Goal: Task Accomplishment & Management: Use online tool/utility

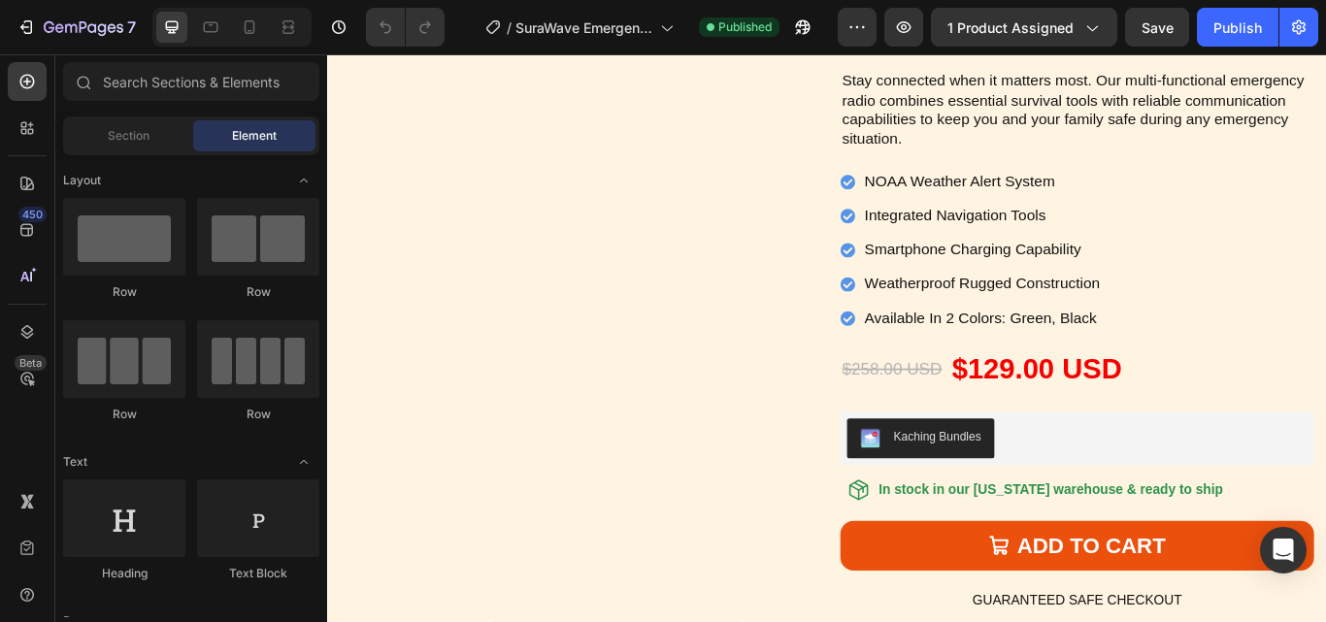
scroll to position [6698, 0]
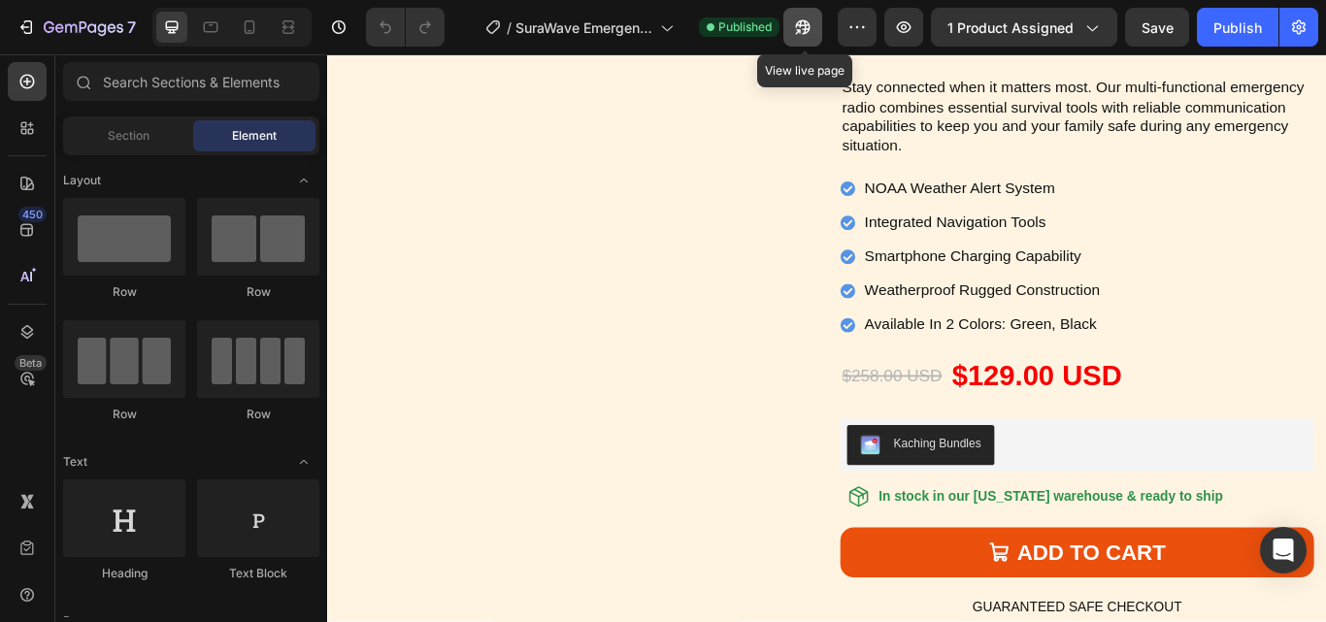
click at [804, 25] on icon "button" at bounding box center [803, 27] width 15 height 15
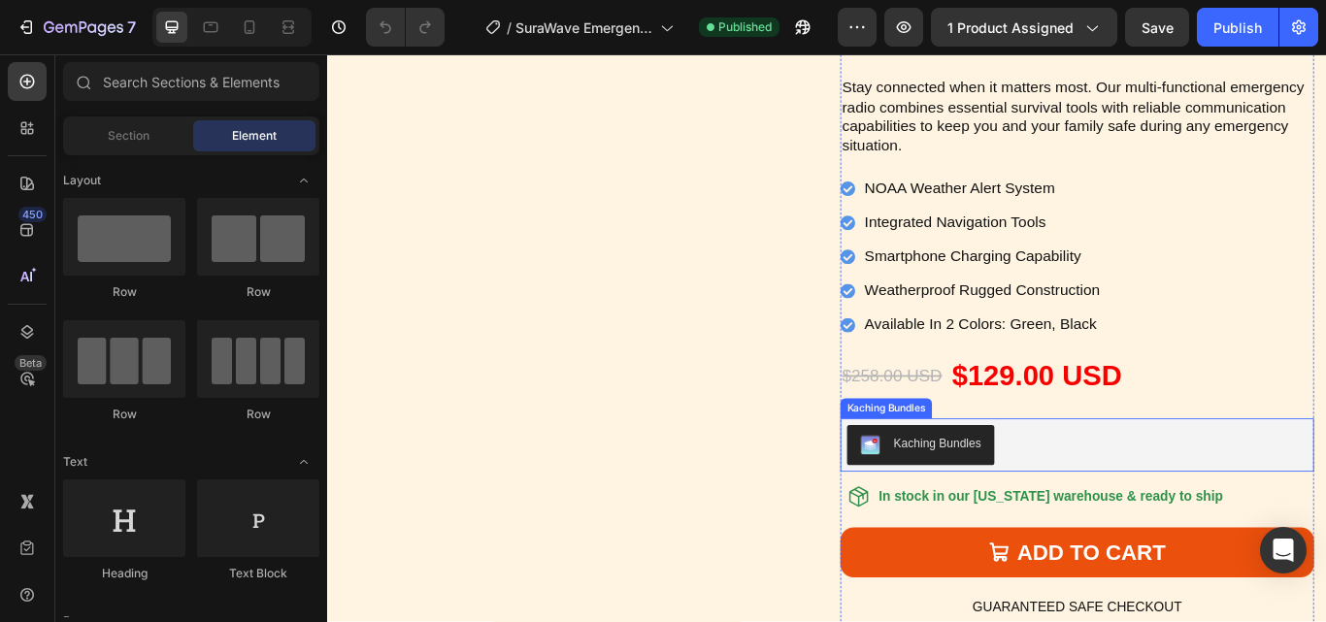
click at [1195, 506] on div "Kaching Bundles" at bounding box center [1201, 510] width 537 height 47
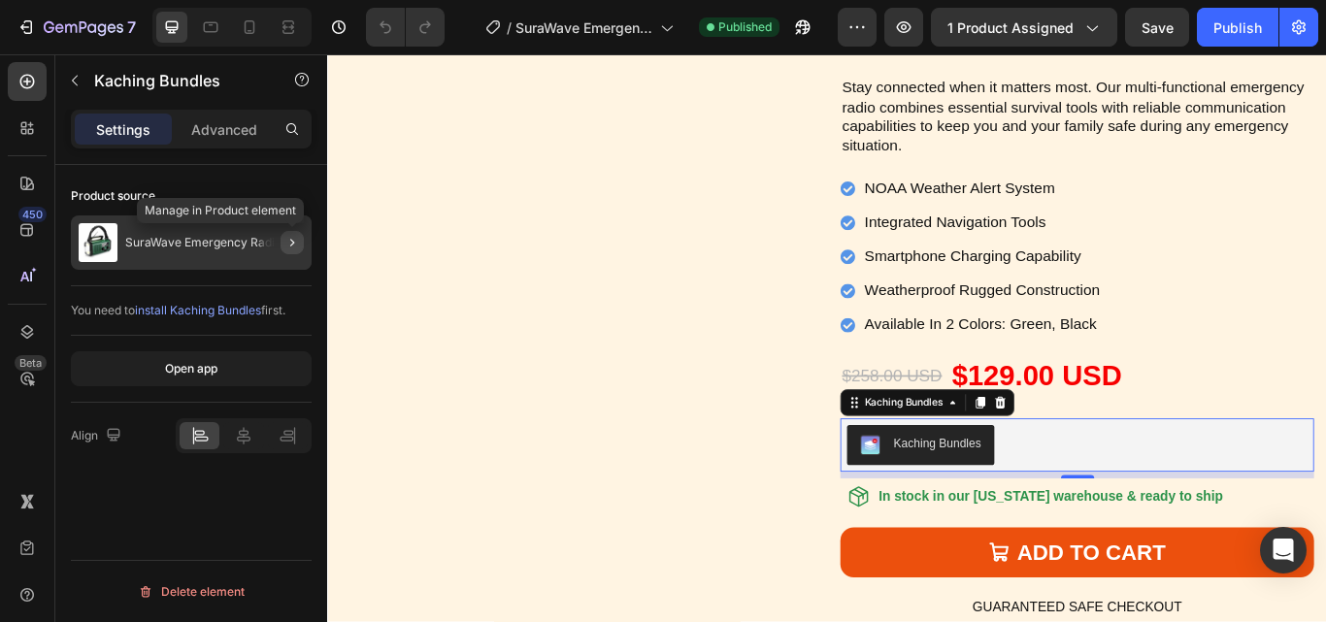
click at [290, 243] on icon "button" at bounding box center [292, 243] width 16 height 16
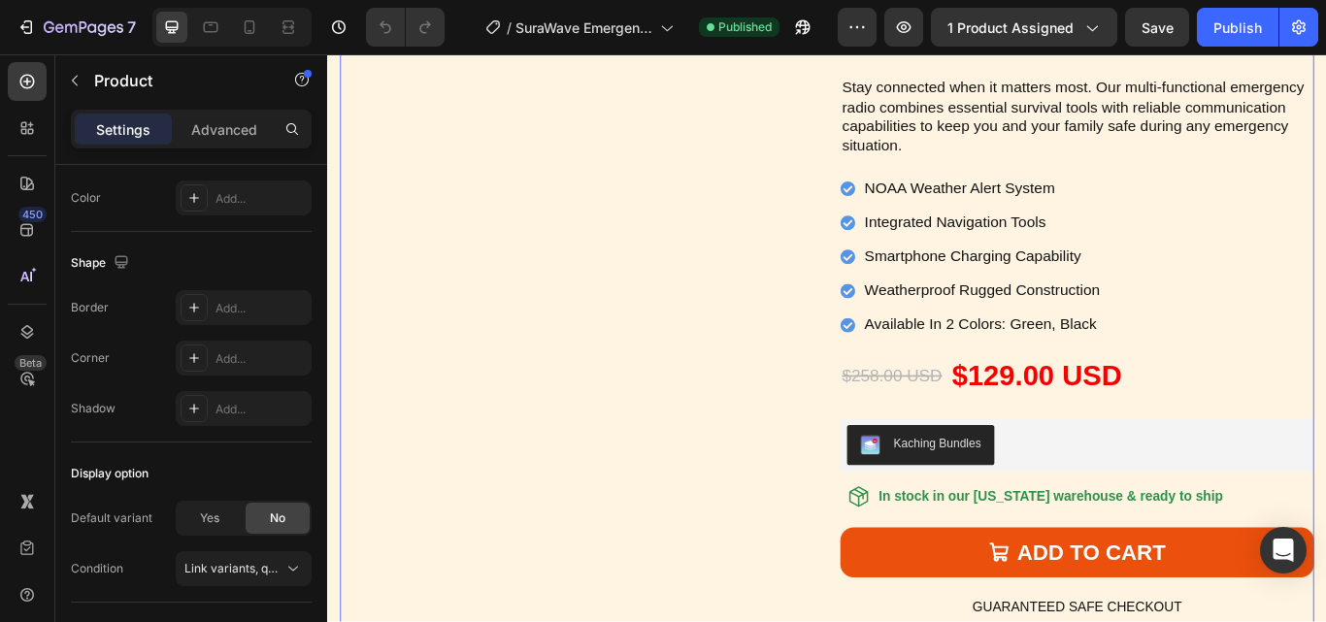
scroll to position [749, 0]
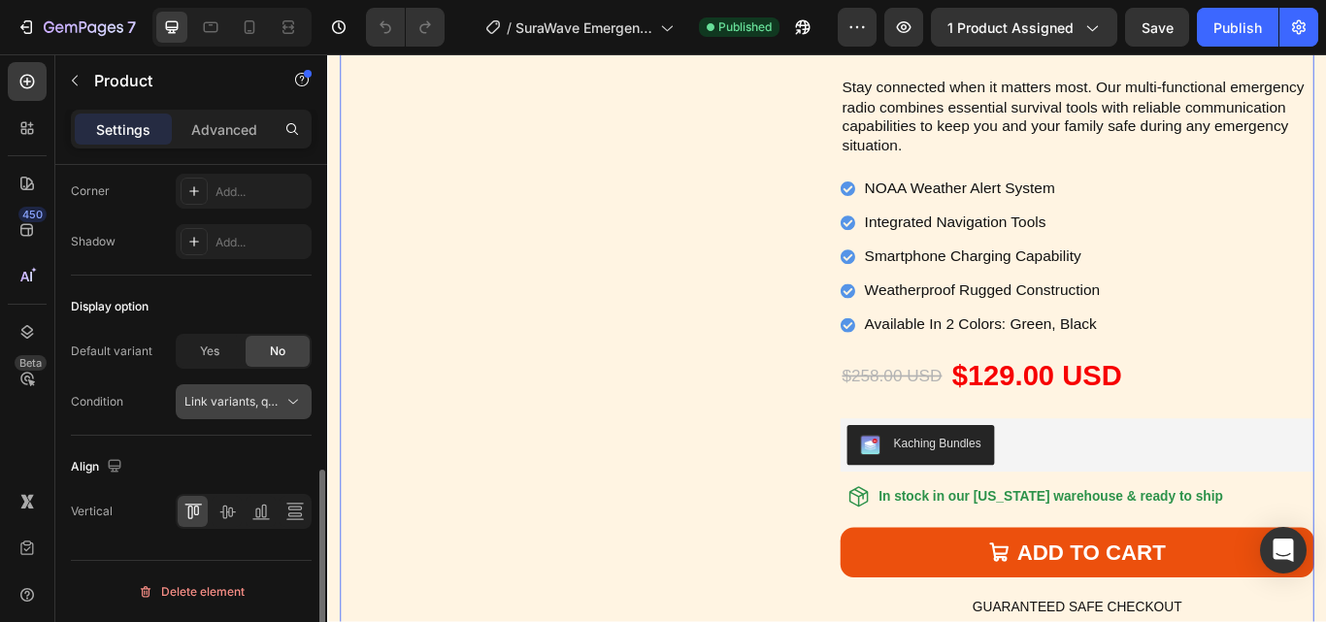
click at [297, 405] on icon at bounding box center [292, 401] width 19 height 19
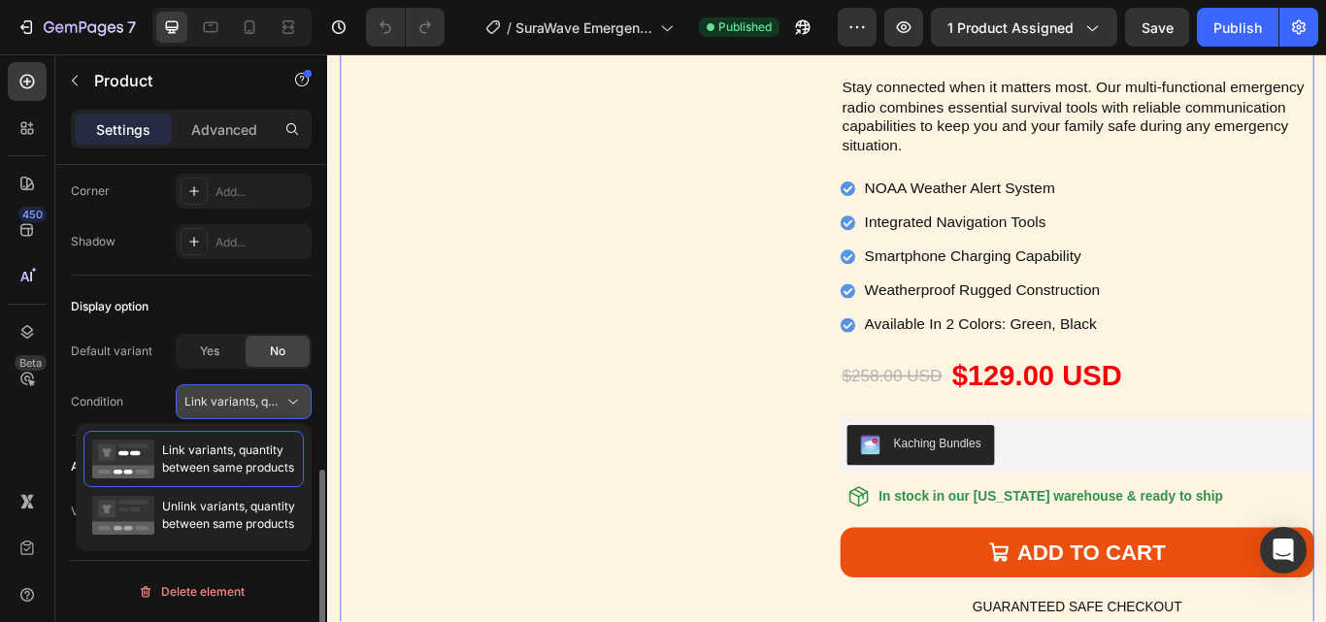
click at [297, 404] on icon at bounding box center [292, 401] width 19 height 19
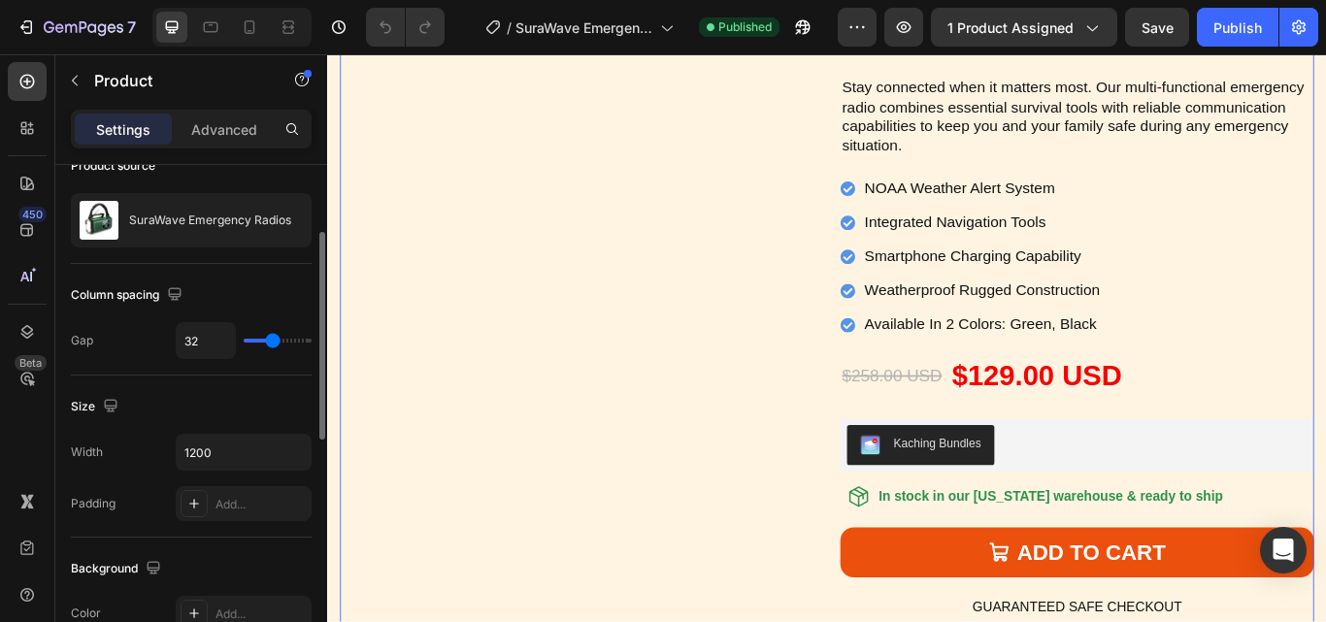
scroll to position [0, 0]
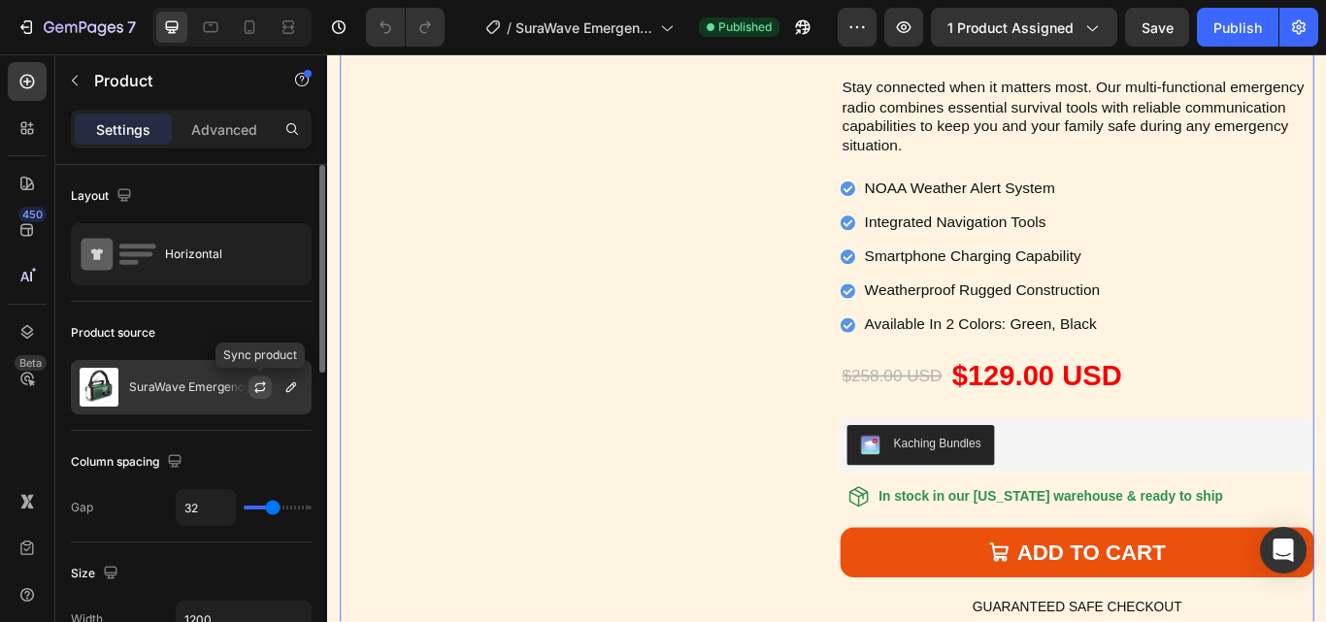
click at [259, 382] on icon "button" at bounding box center [260, 388] width 16 height 16
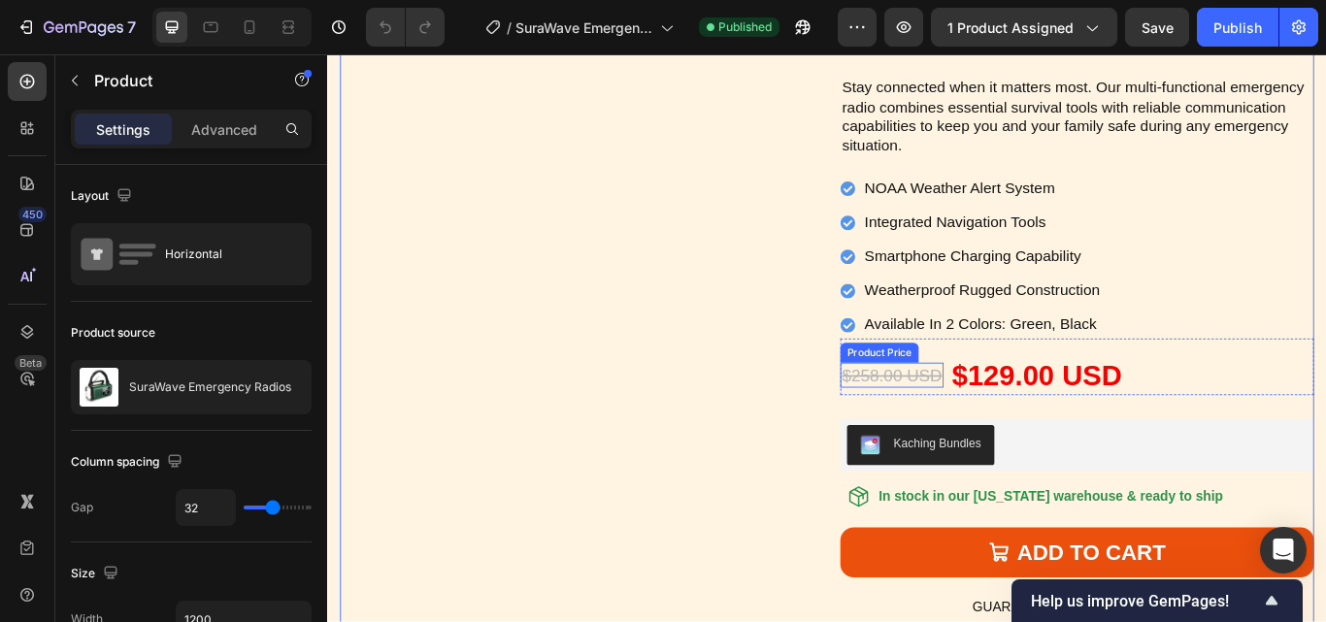
click at [998, 418] on div "$258.00 USD" at bounding box center [985, 428] width 120 height 29
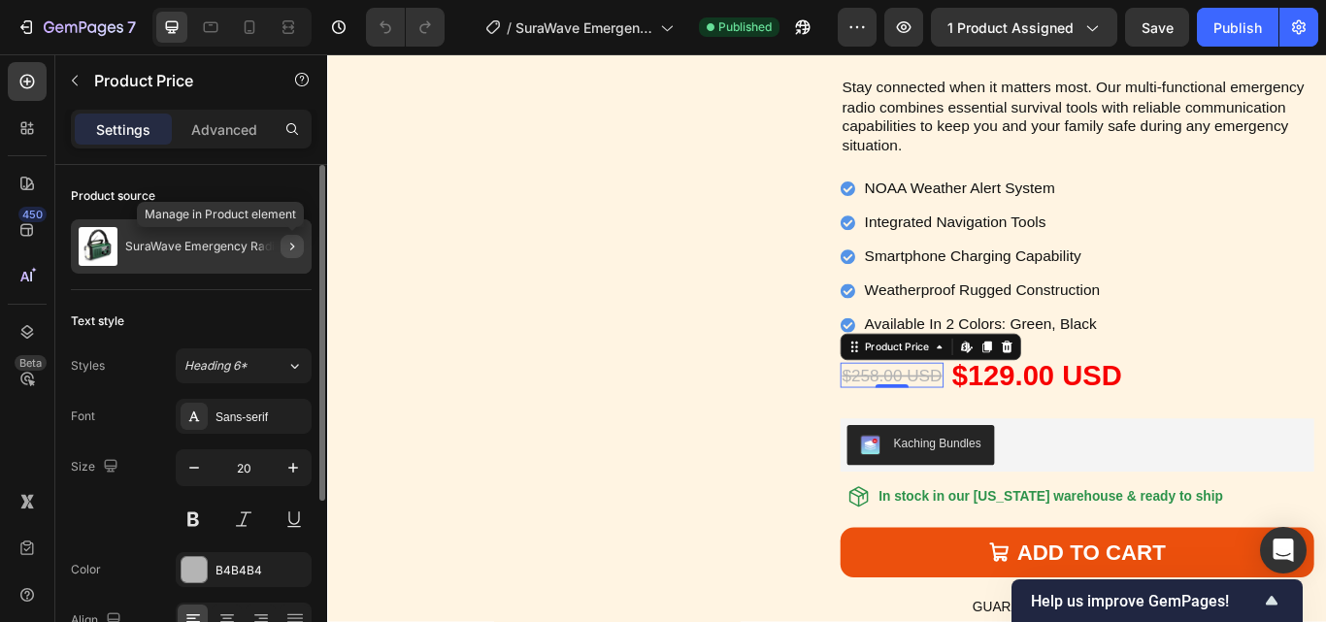
click at [288, 241] on icon "button" at bounding box center [292, 247] width 16 height 16
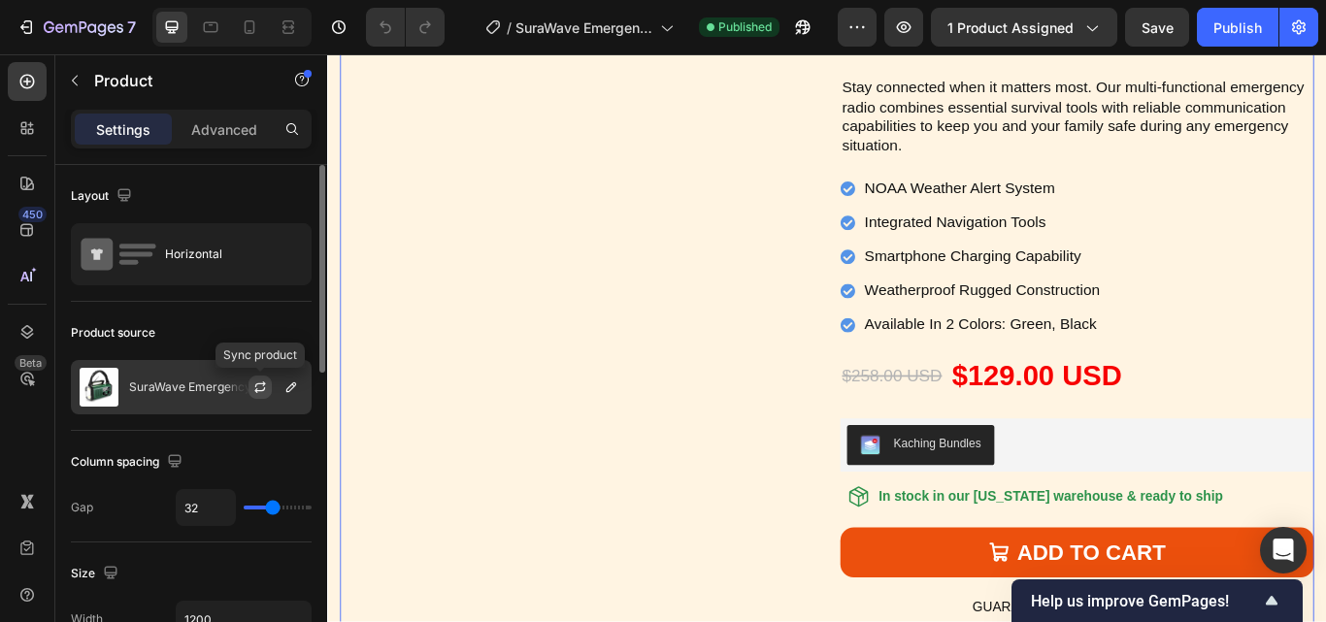
click at [266, 385] on icon "button" at bounding box center [260, 388] width 16 height 16
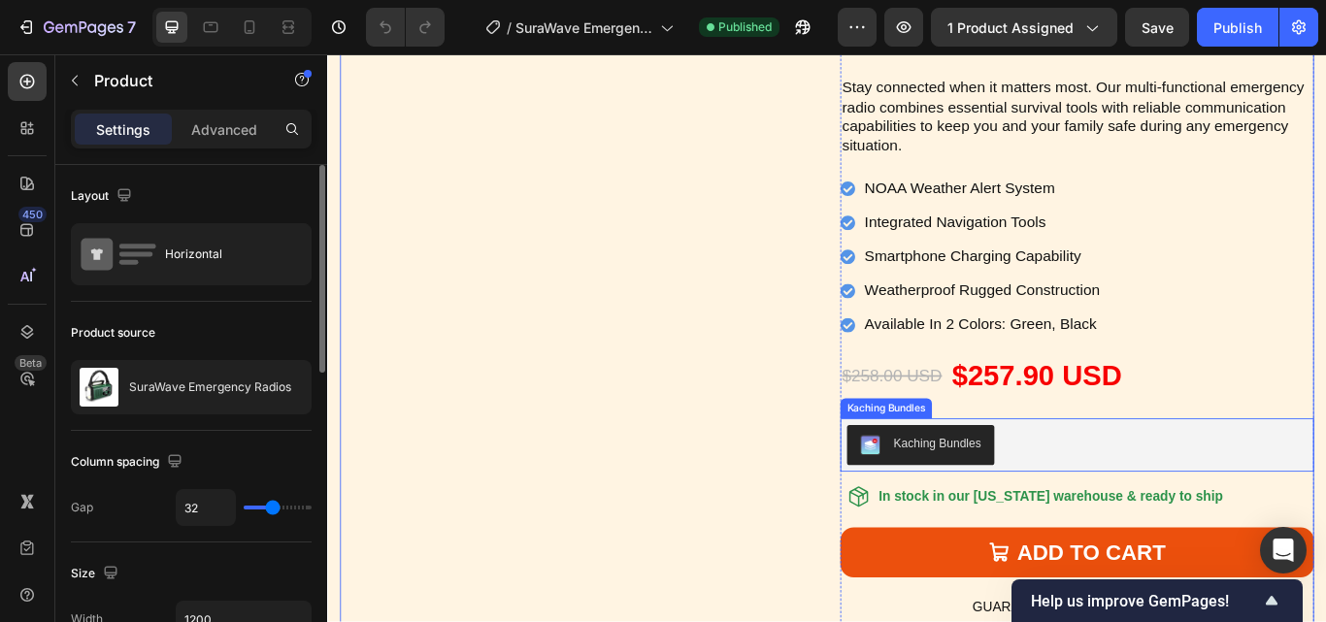
click at [1207, 501] on div "Kaching Bundles" at bounding box center [1201, 510] width 537 height 47
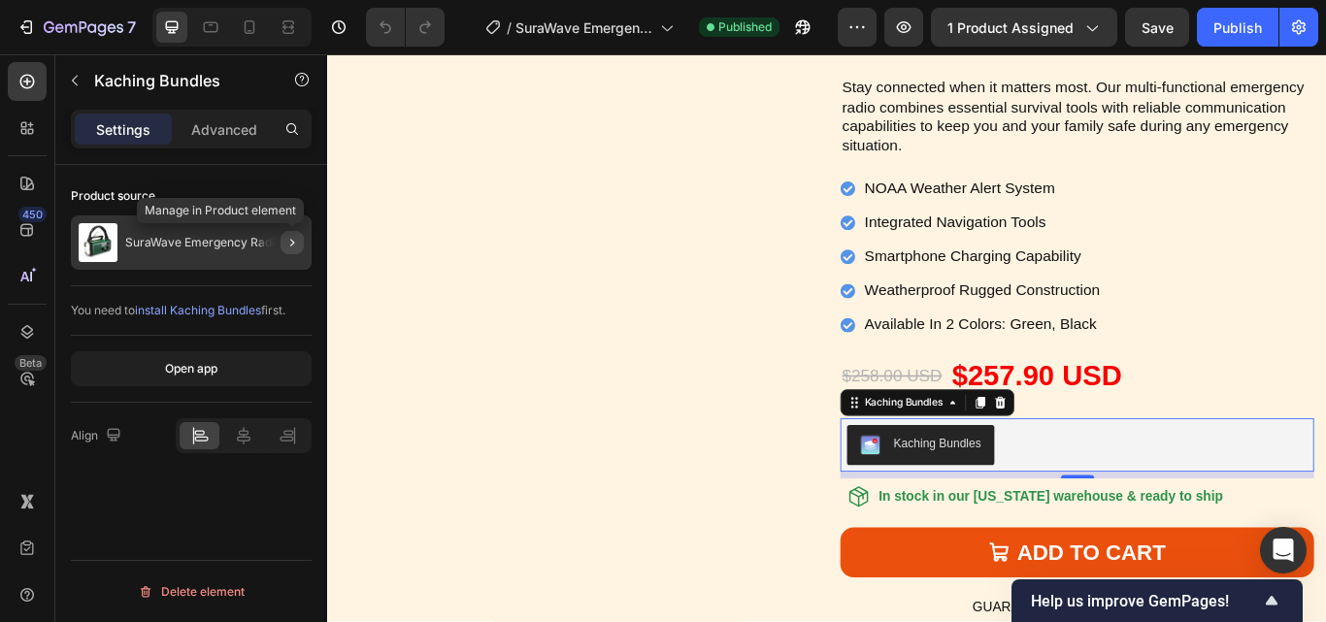
click at [296, 235] on icon "button" at bounding box center [292, 243] width 16 height 16
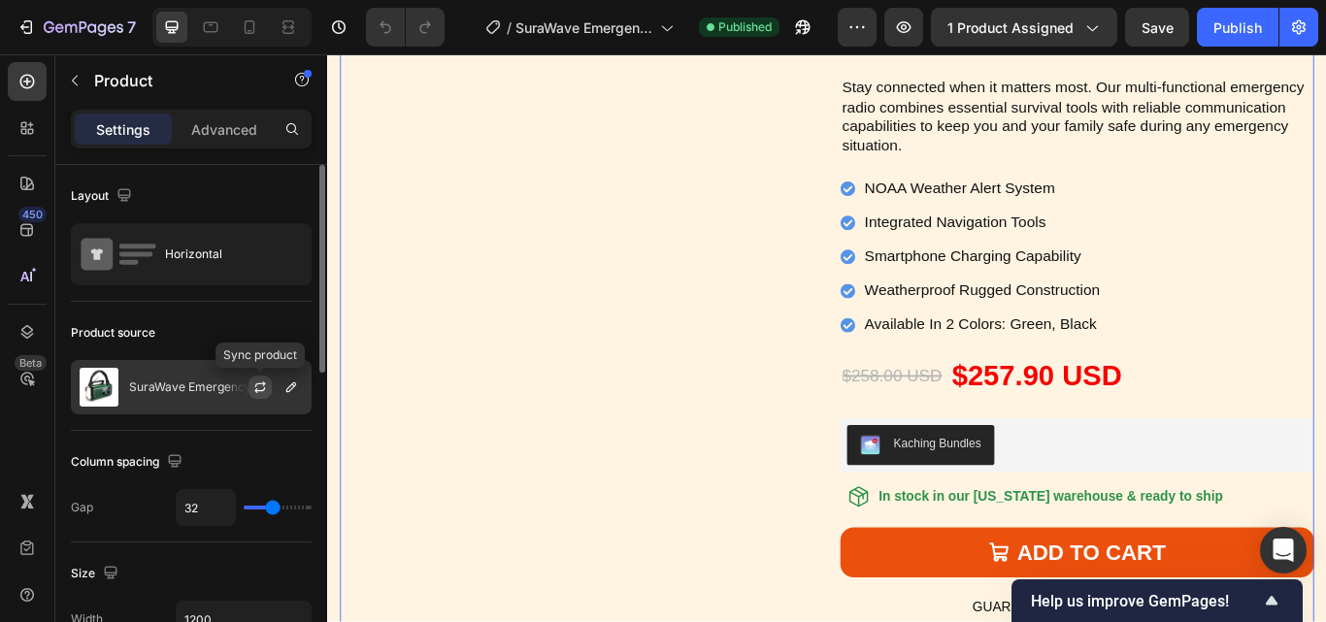
click at [257, 386] on icon "button" at bounding box center [260, 388] width 16 height 16
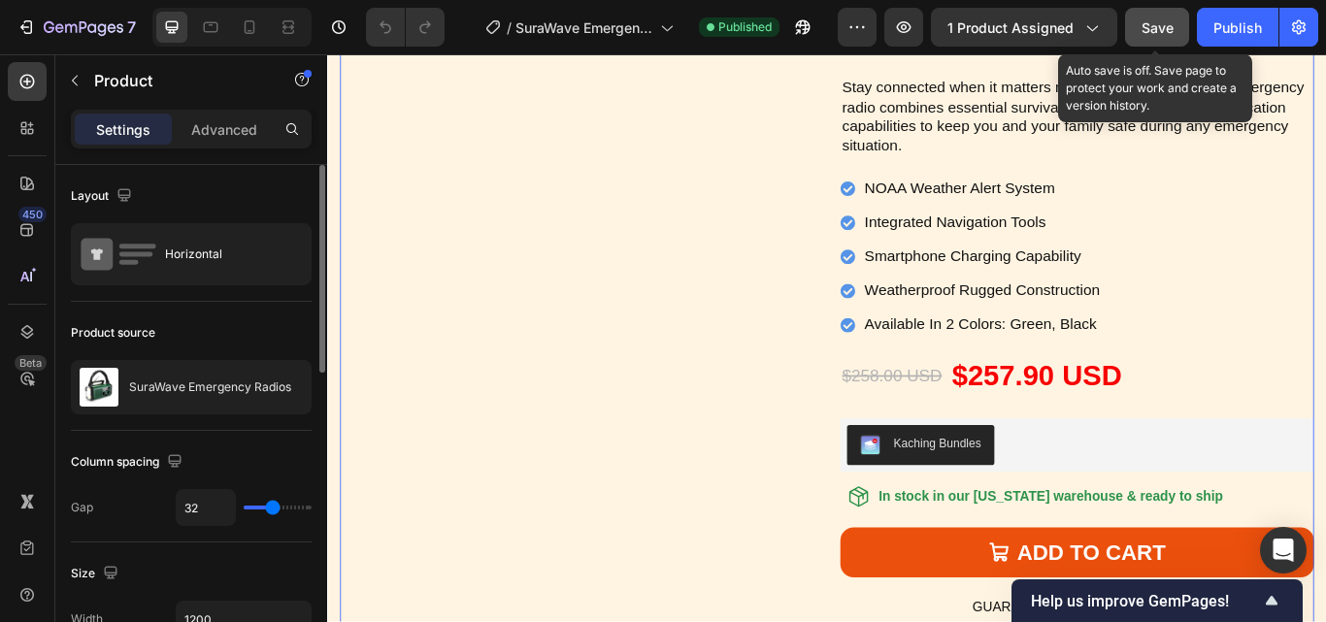
click at [1163, 34] on span "Save" at bounding box center [1158, 27] width 32 height 17
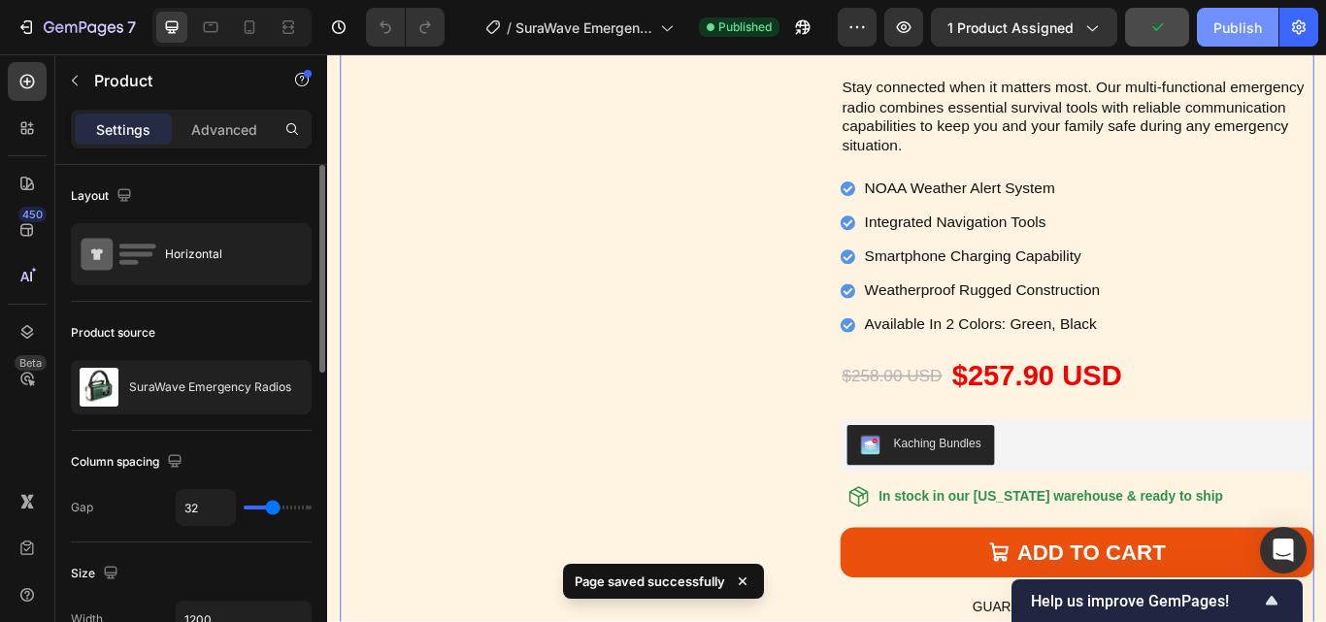
click at [1238, 18] on div "Publish" at bounding box center [1237, 27] width 49 height 20
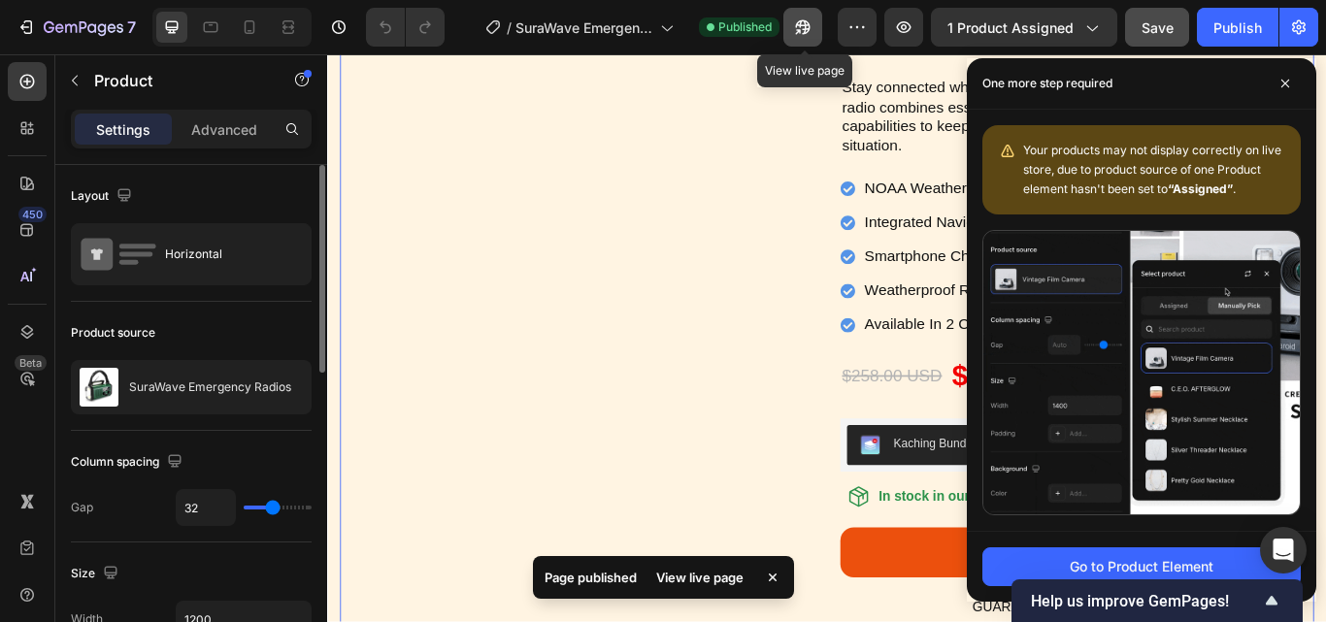
click at [807, 21] on icon "button" at bounding box center [803, 27] width 15 height 15
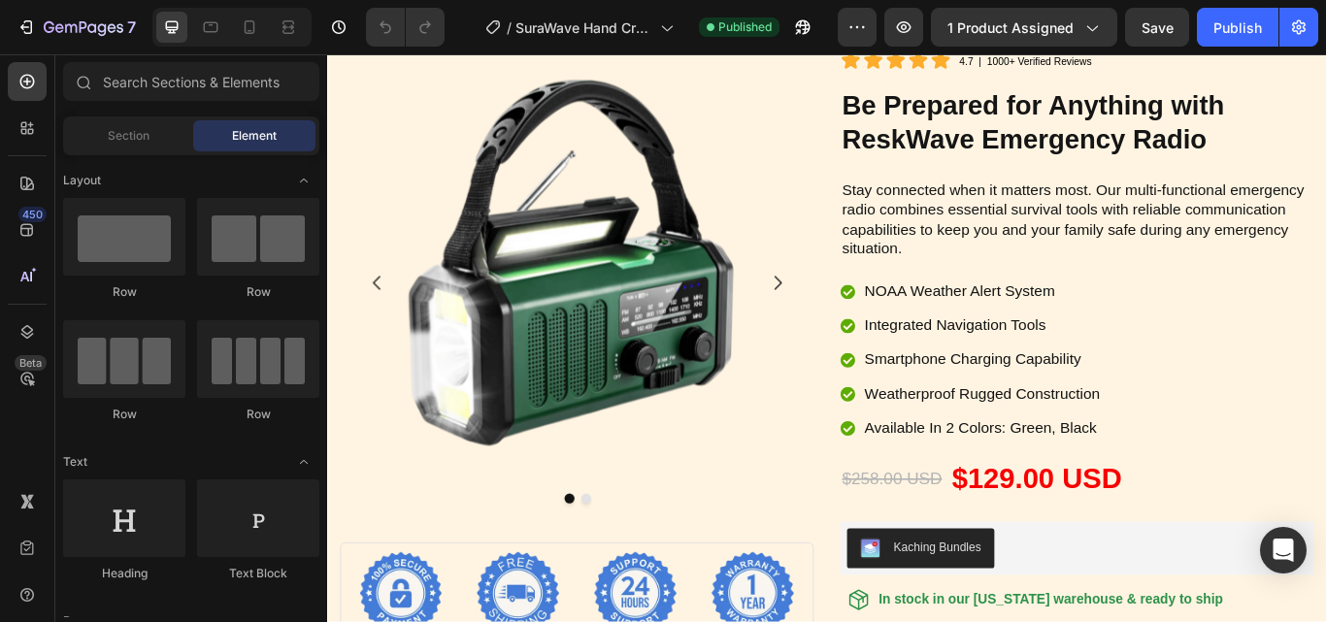
scroll to position [5682, 0]
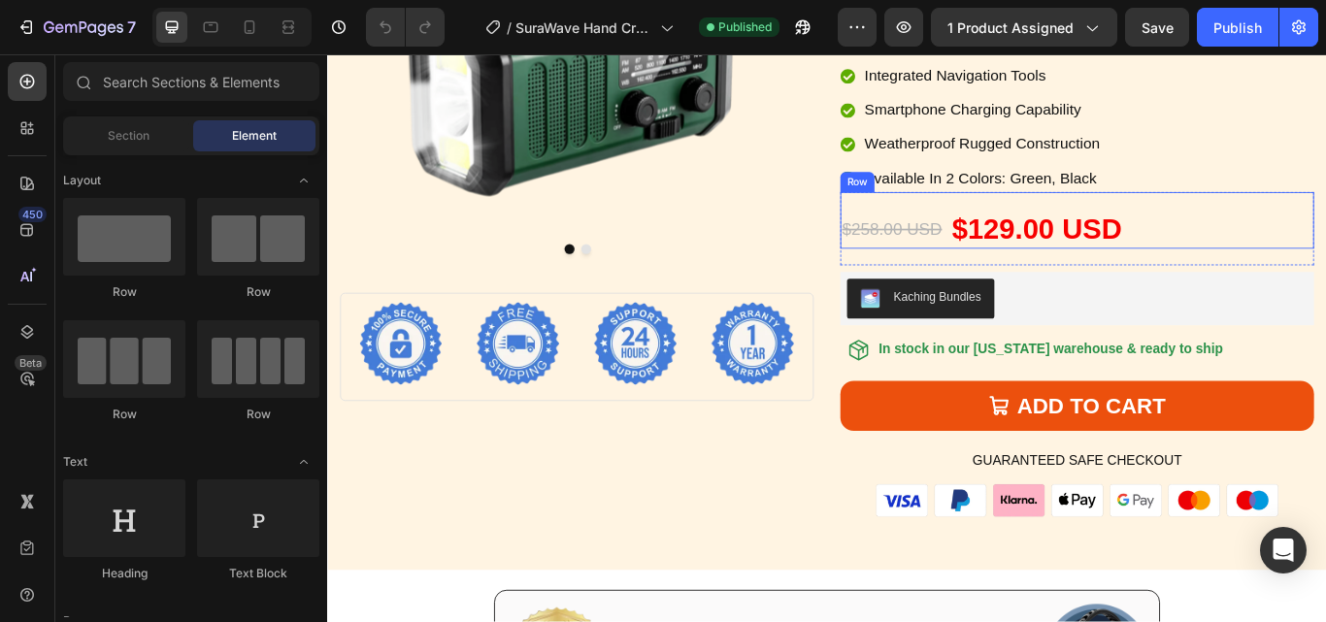
click at [1293, 235] on div "$258.00 USD Product Price Product Price $129.00 USD Product Price Product Price…" at bounding box center [1201, 249] width 552 height 66
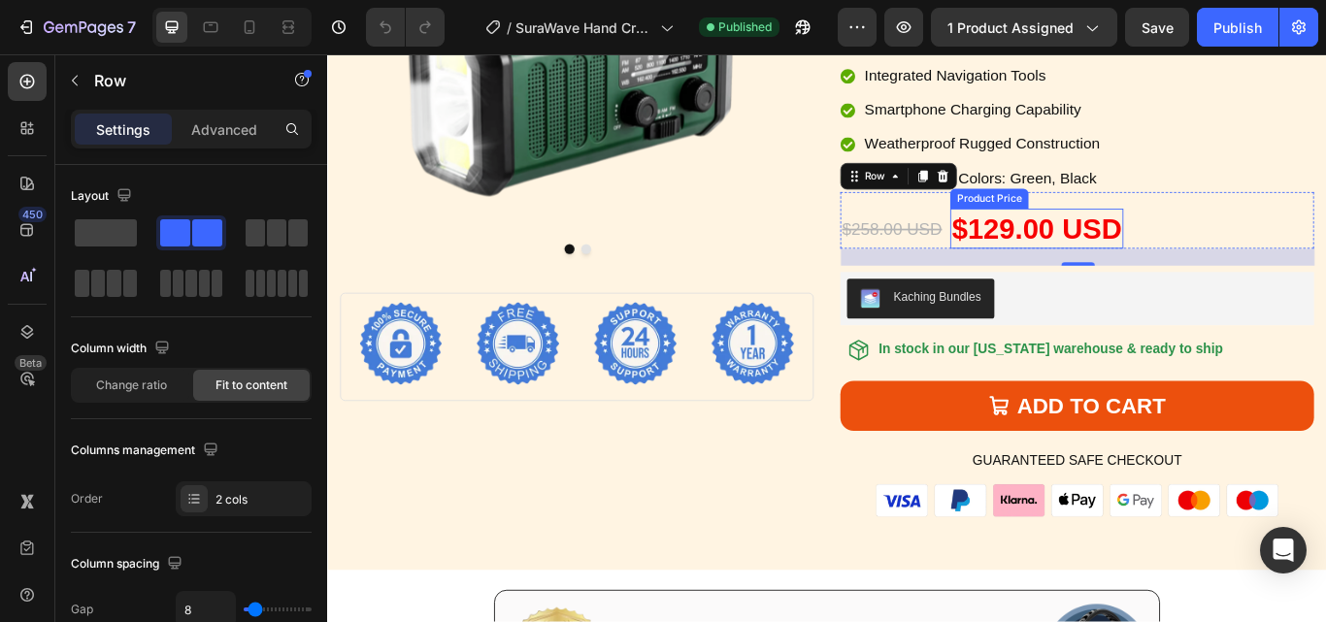
click at [1072, 248] on div "$129.00 USD" at bounding box center [1154, 258] width 202 height 47
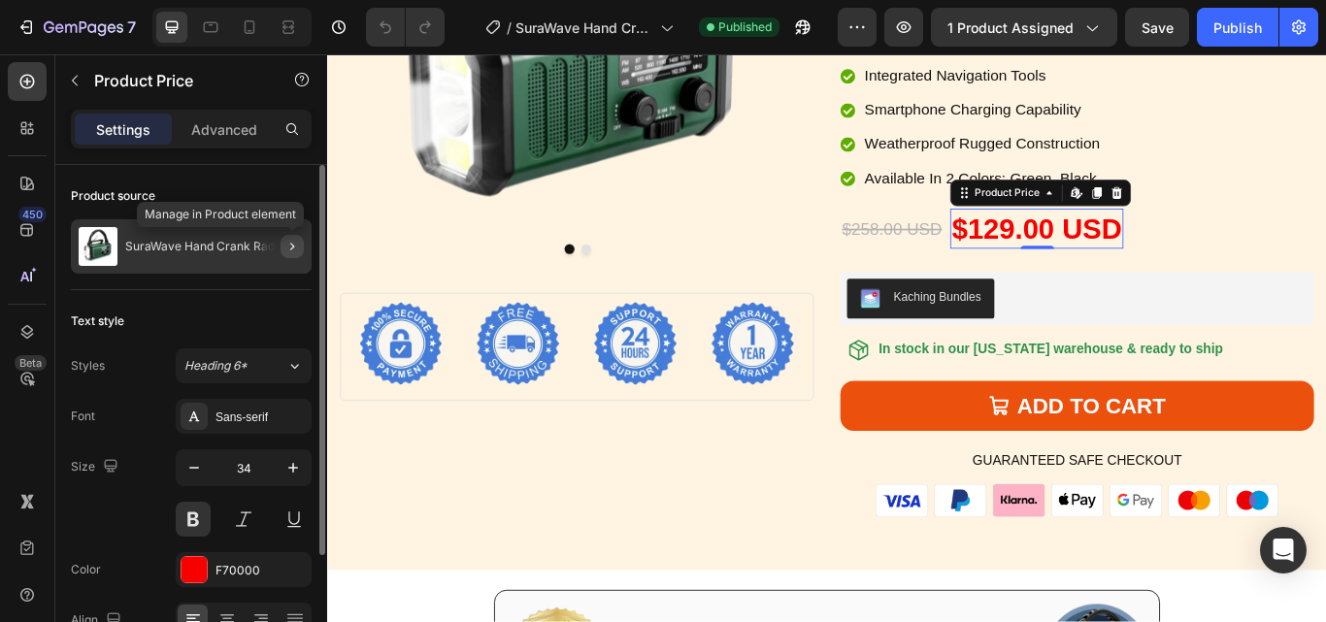
click at [291, 242] on icon "button" at bounding box center [292, 247] width 16 height 16
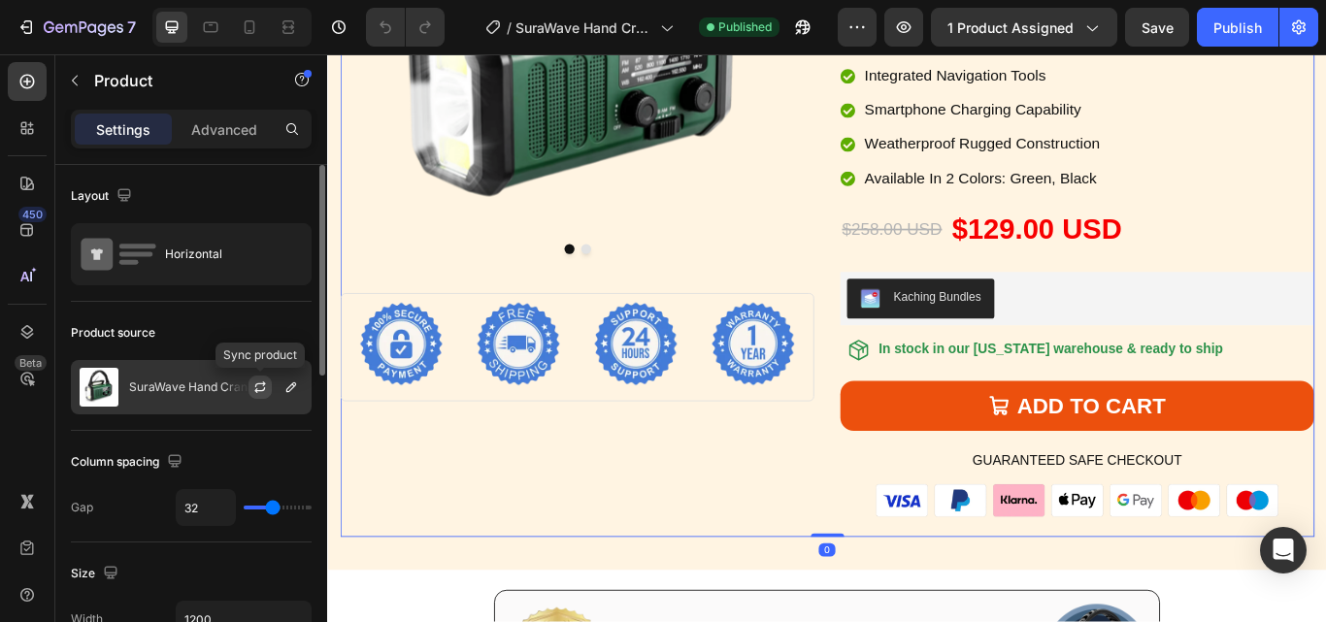
click at [256, 385] on icon "button" at bounding box center [260, 384] width 11 height 6
click at [255, 385] on icon "button" at bounding box center [260, 388] width 16 height 16
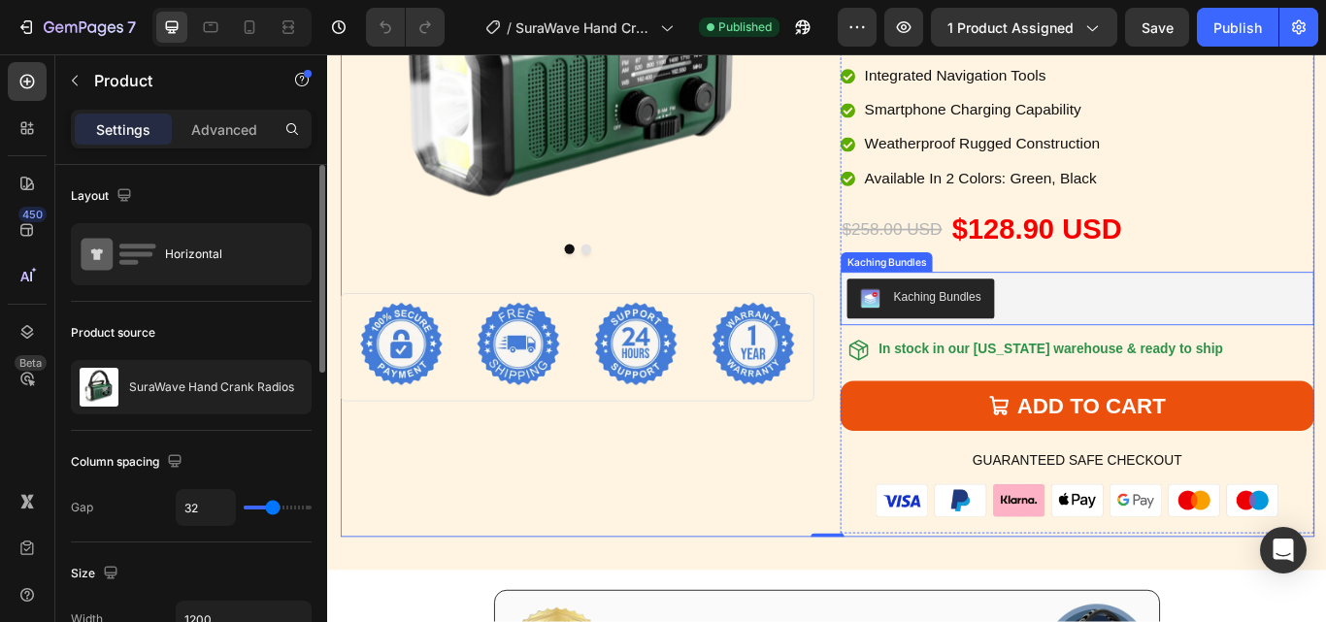
click at [1125, 321] on div "Kaching Bundles" at bounding box center [1201, 339] width 537 height 47
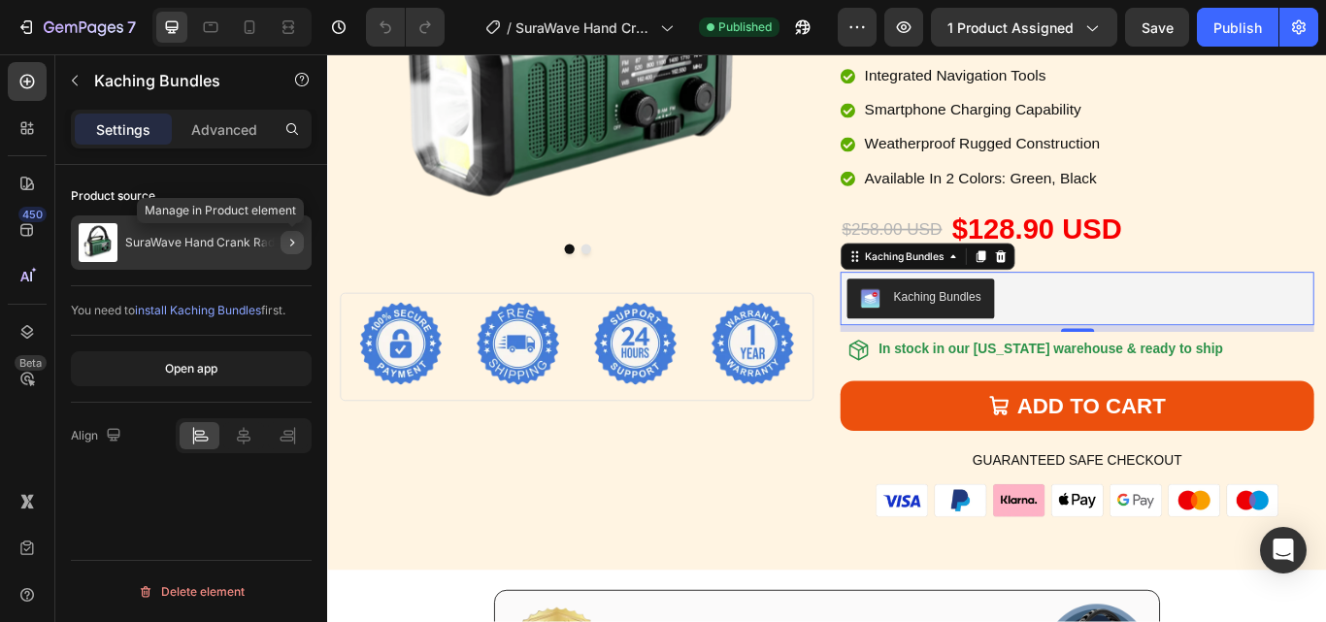
click at [286, 239] on icon "button" at bounding box center [292, 243] width 16 height 16
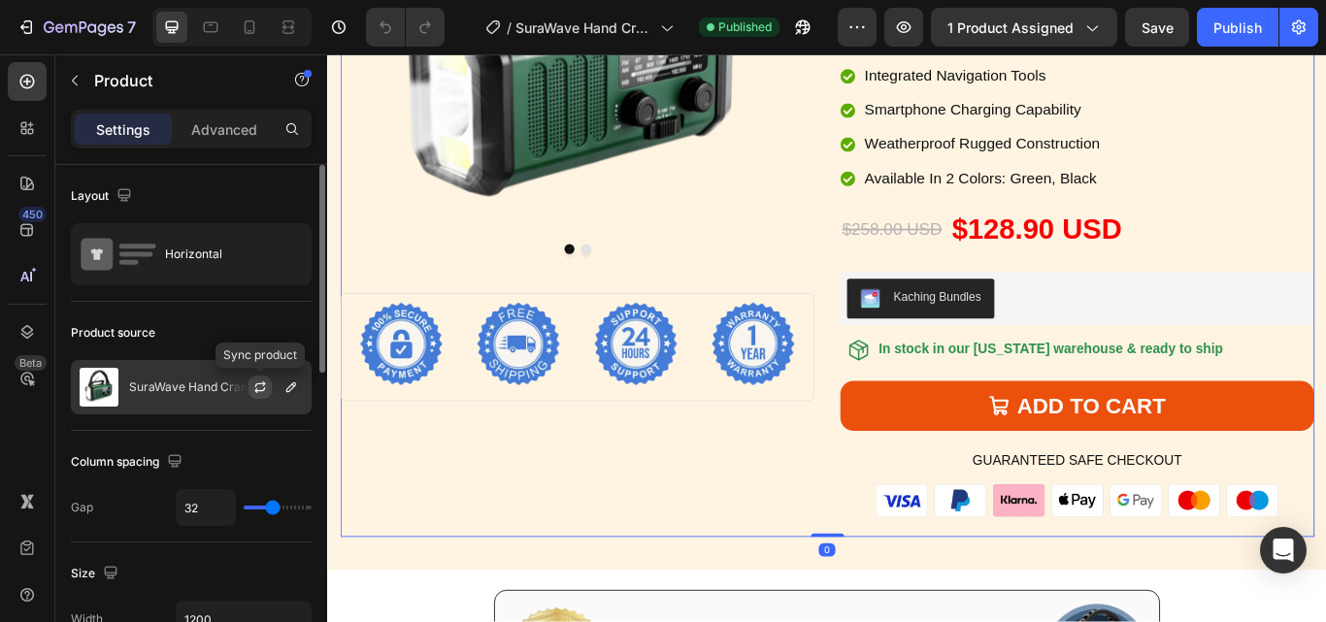
click at [258, 383] on icon "button" at bounding box center [260, 384] width 11 height 6
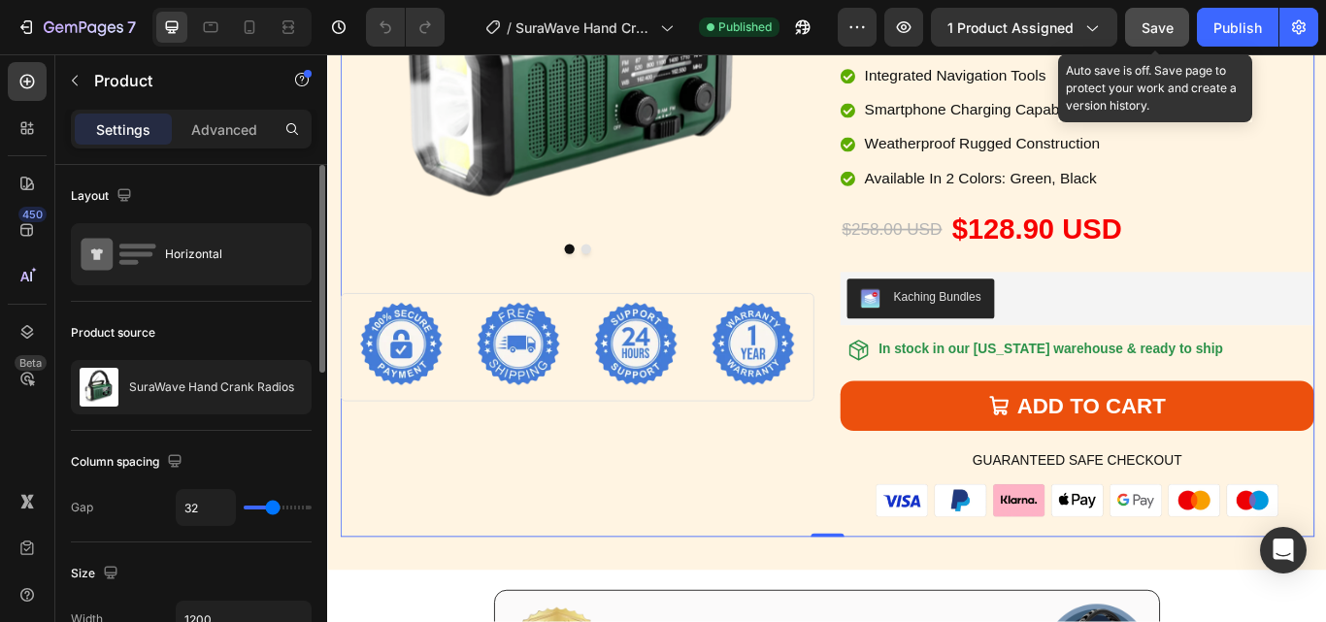
click at [1165, 26] on span "Save" at bounding box center [1158, 27] width 32 height 17
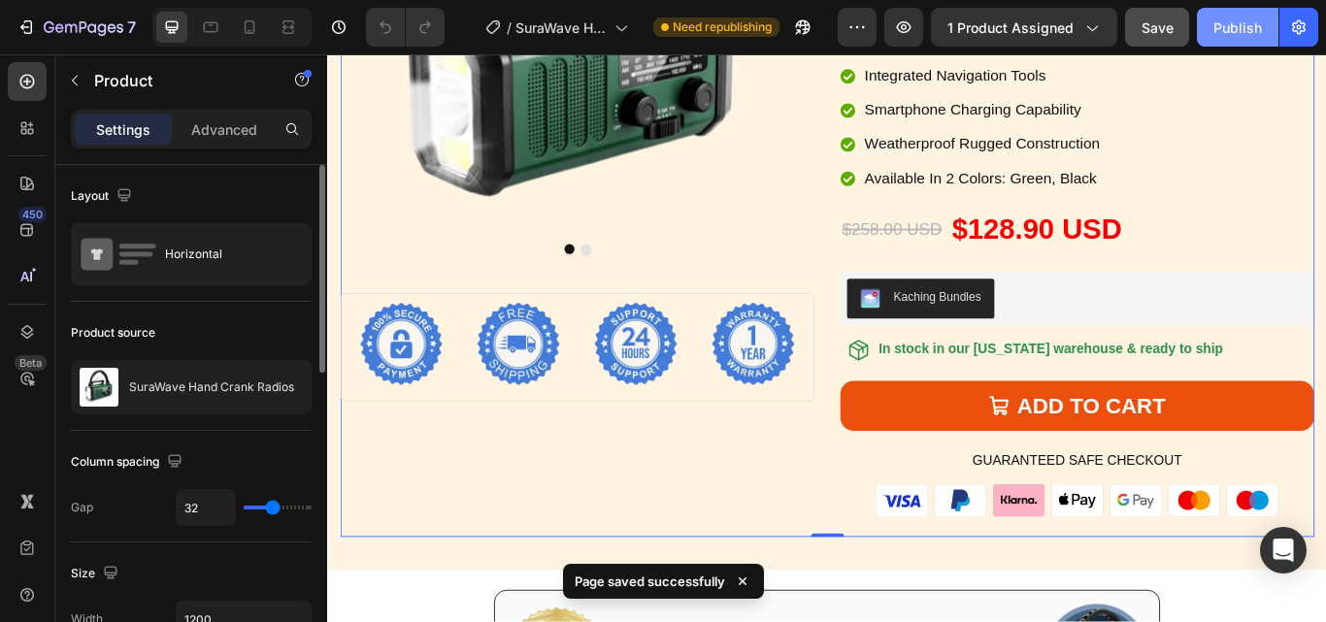
click at [1240, 19] on div "Publish" at bounding box center [1237, 27] width 49 height 20
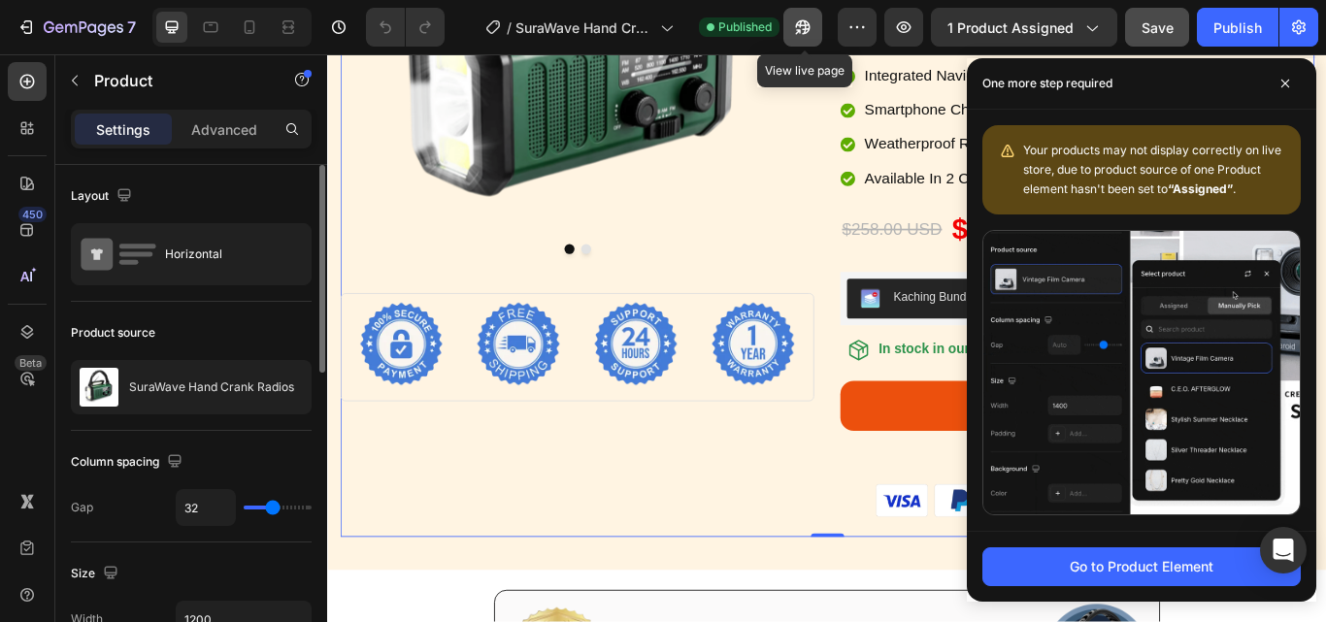
click at [799, 30] on icon "button" at bounding box center [798, 31] width 5 height 5
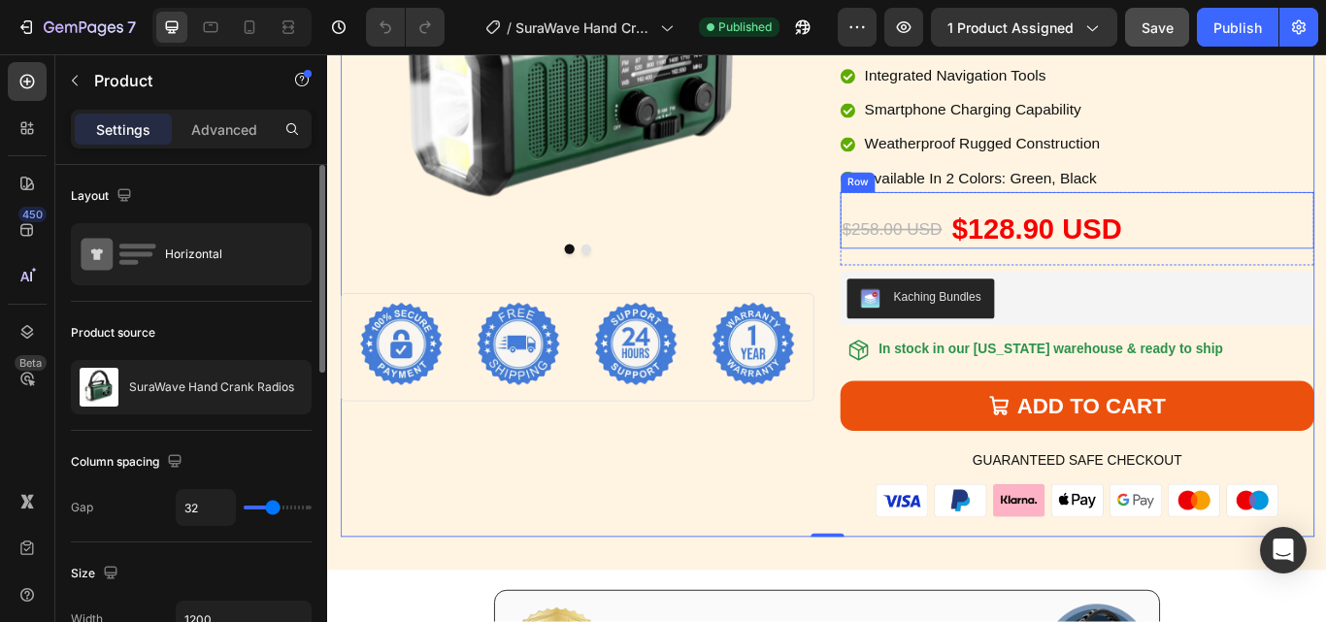
click at [997, 229] on div "$258.00 USD Product Price Product Price $128.90 USD Product Price Product Price…" at bounding box center [1201, 249] width 552 height 66
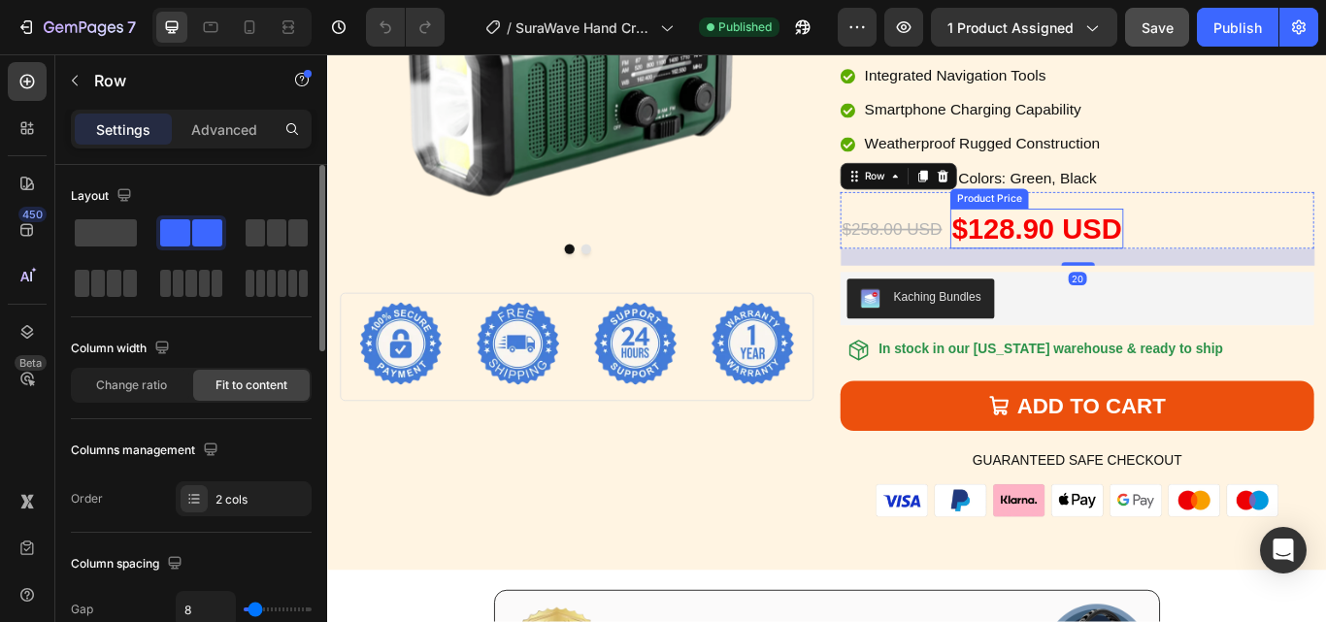
click at [1167, 247] on div "$128.90 USD" at bounding box center [1154, 258] width 202 height 47
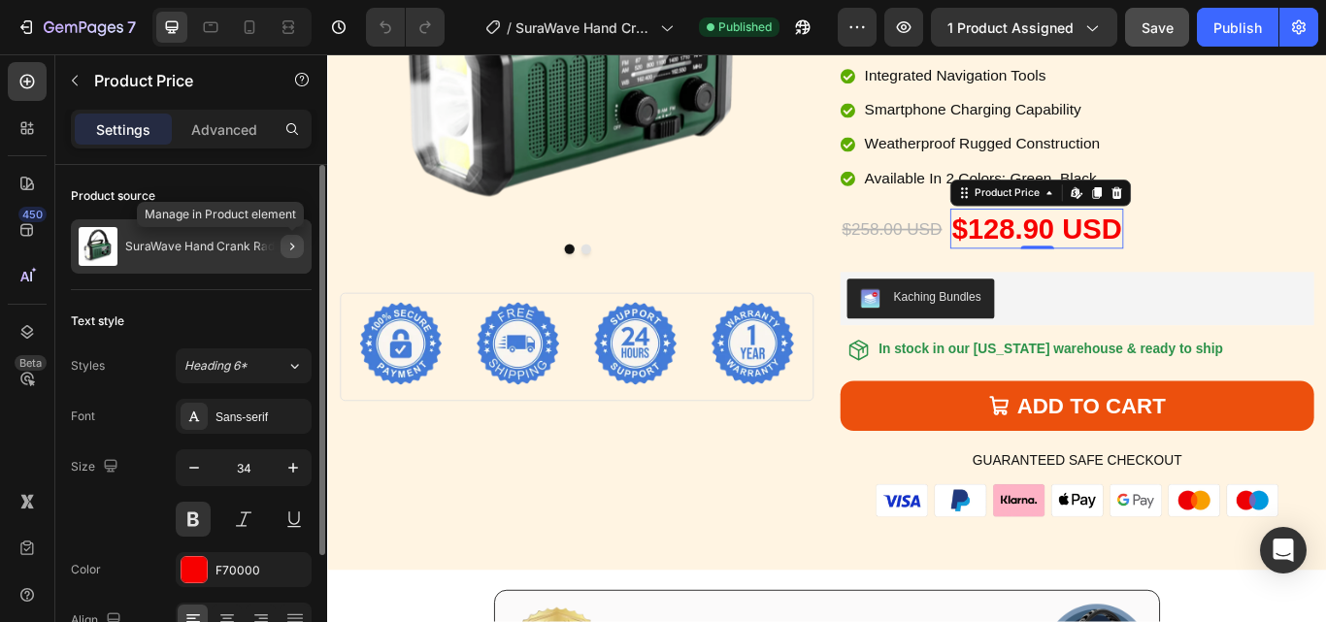
click at [289, 246] on icon "button" at bounding box center [292, 247] width 16 height 16
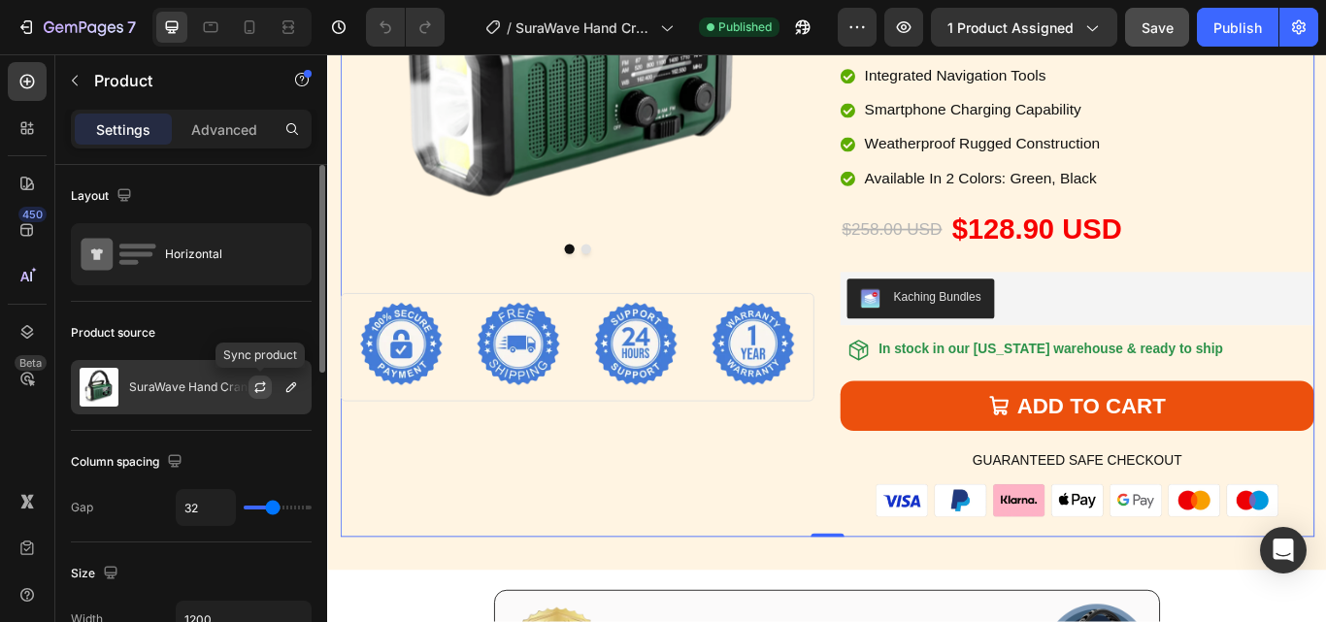
click at [258, 383] on icon "button" at bounding box center [260, 384] width 11 height 6
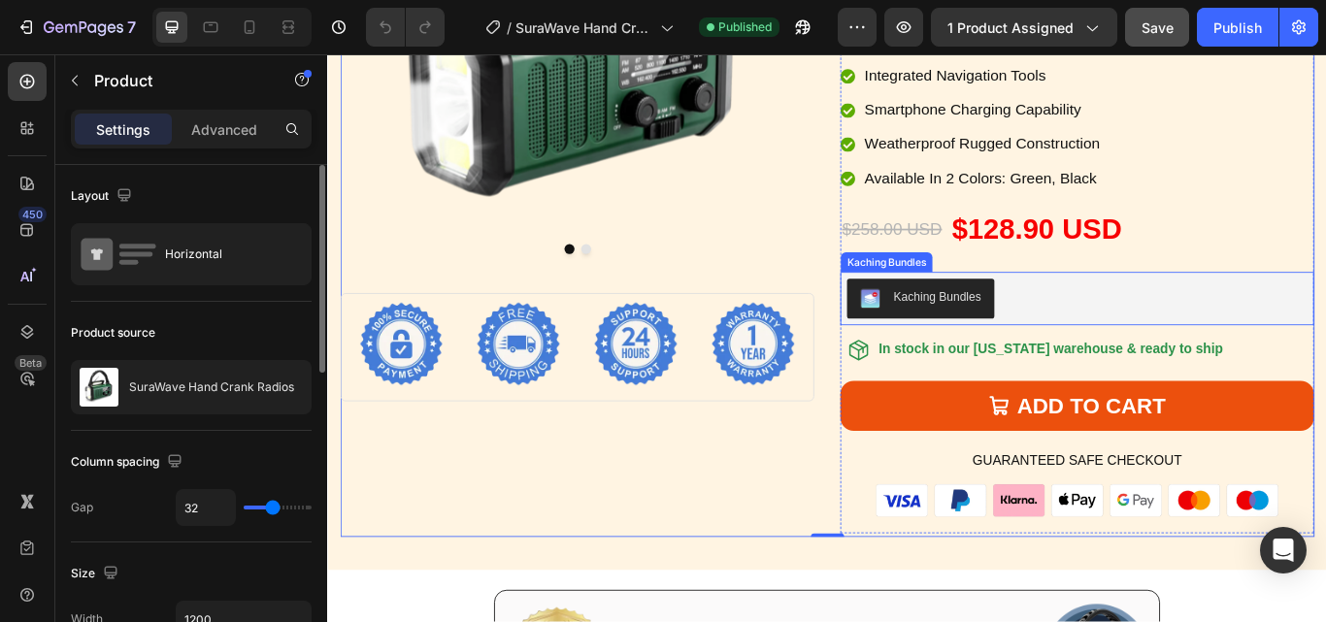
click at [1203, 316] on div "Kaching Bundles" at bounding box center [1201, 339] width 537 height 47
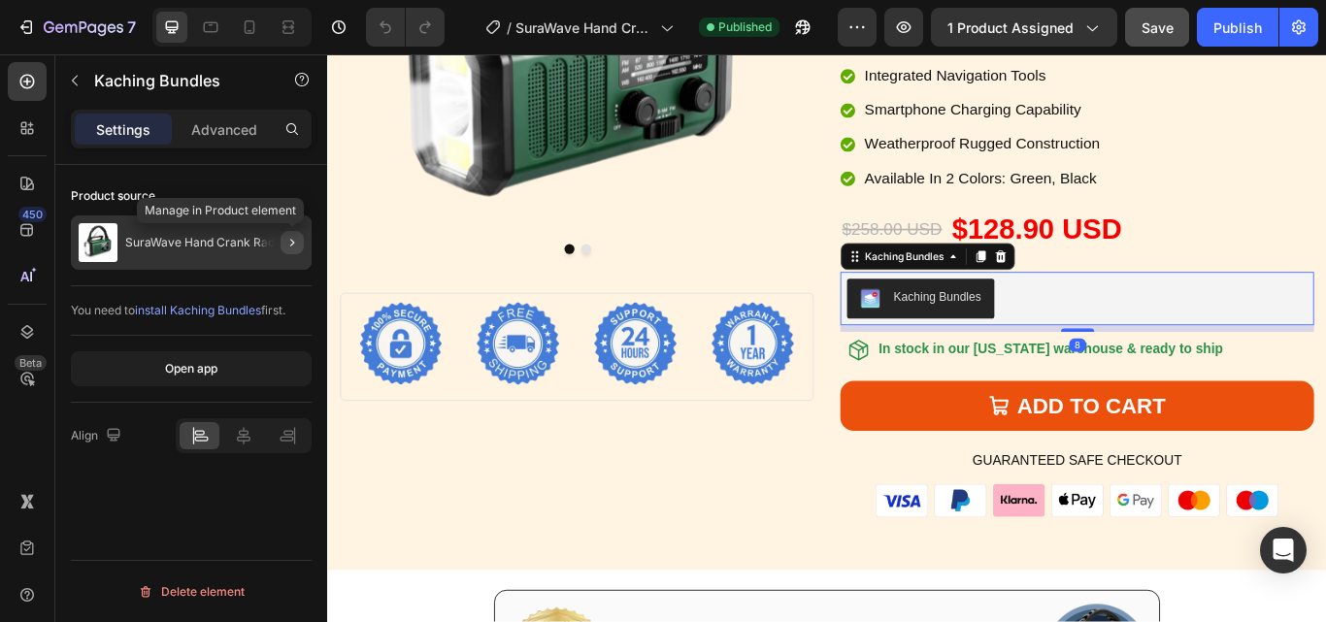
click at [291, 241] on icon "button" at bounding box center [292, 243] width 4 height 8
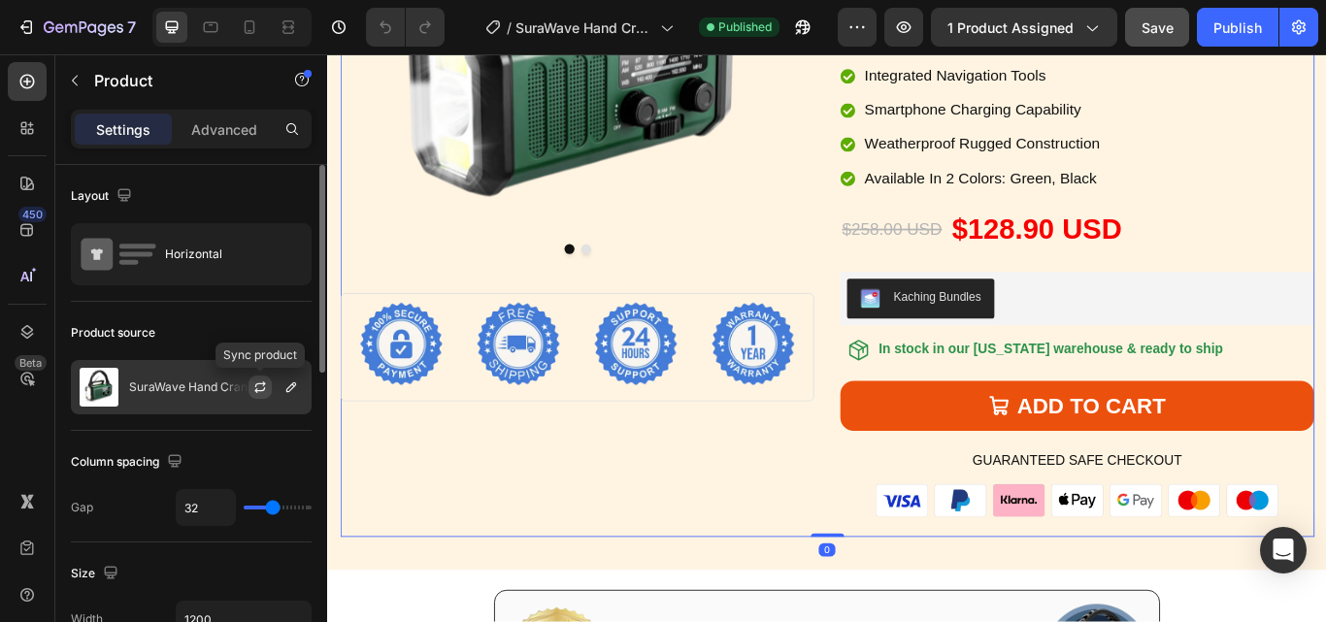
click at [254, 385] on icon "button" at bounding box center [260, 388] width 16 height 16
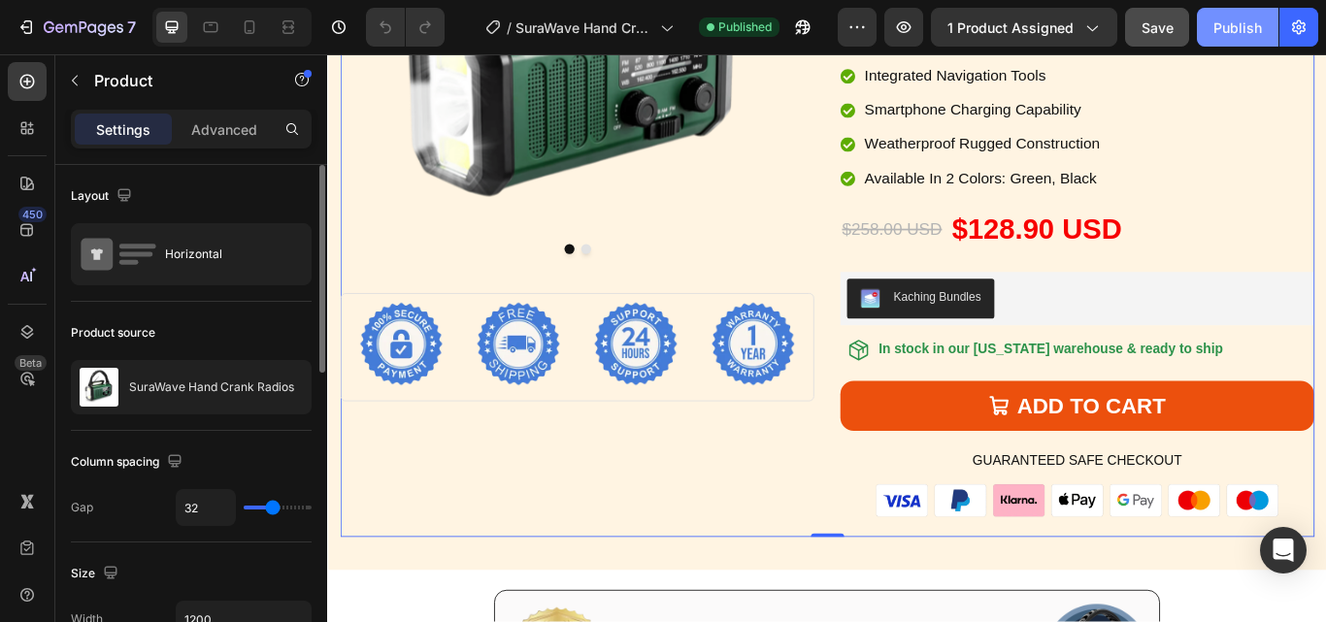
click at [1225, 27] on div "Publish" at bounding box center [1237, 27] width 49 height 20
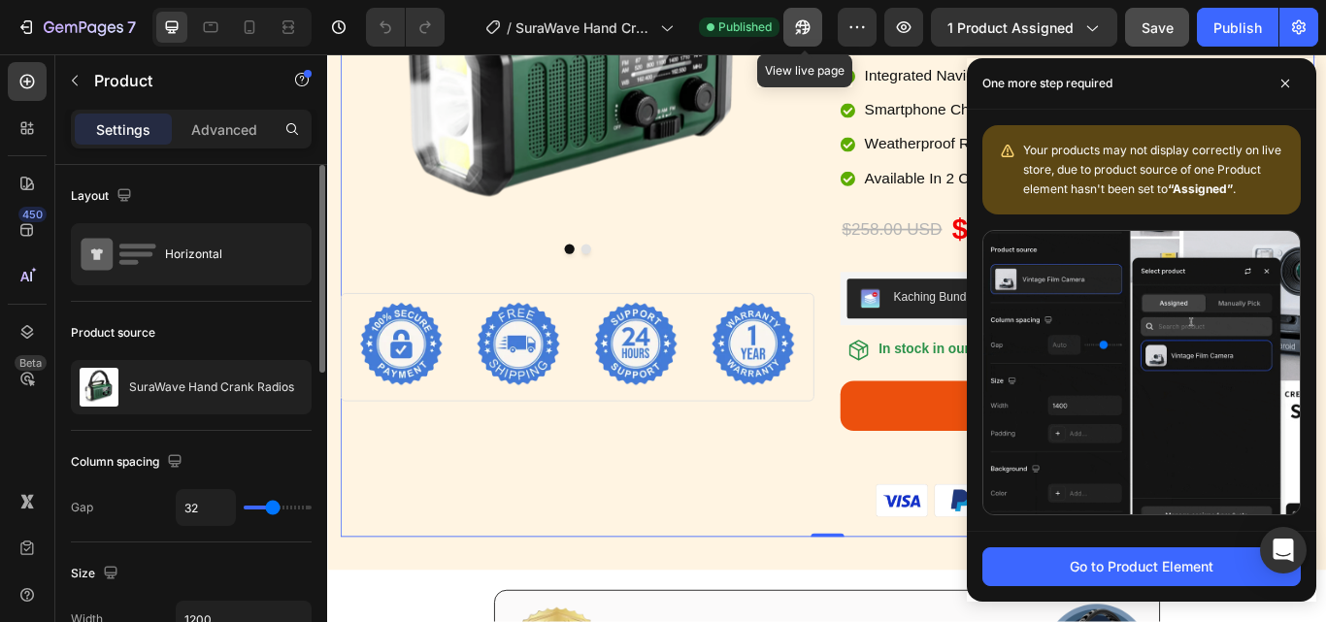
click at [809, 26] on icon "button" at bounding box center [803, 27] width 15 height 15
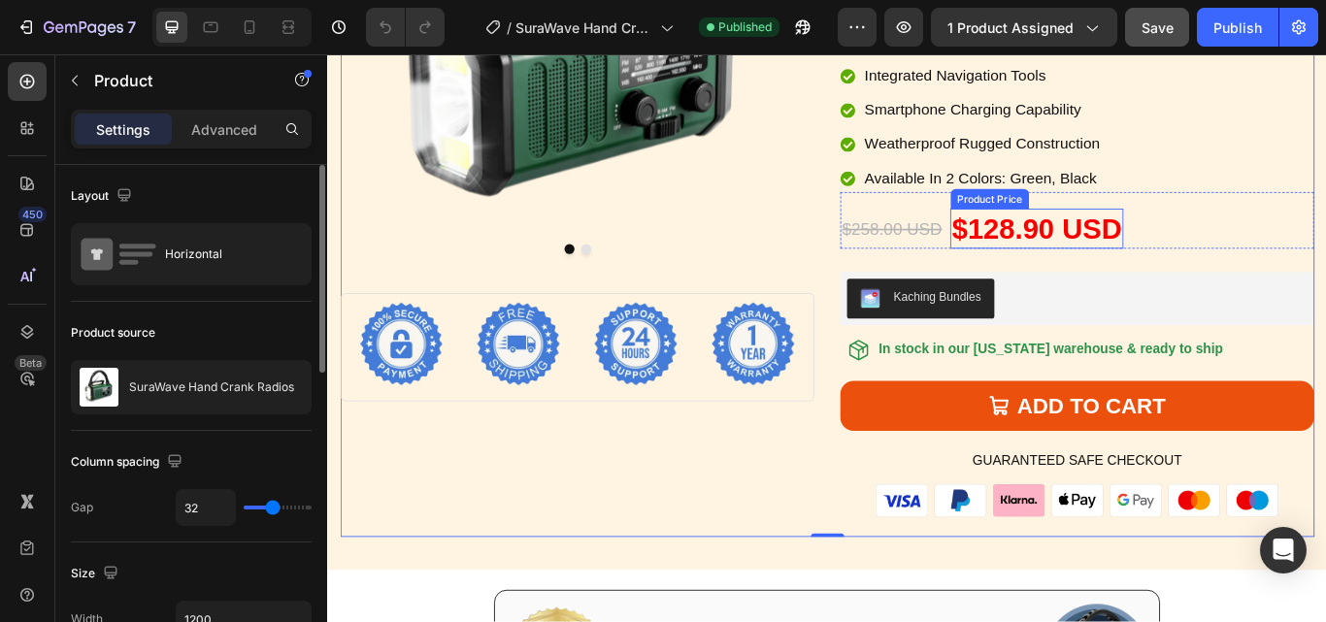
click at [1130, 254] on div "$128.90 USD" at bounding box center [1154, 258] width 202 height 47
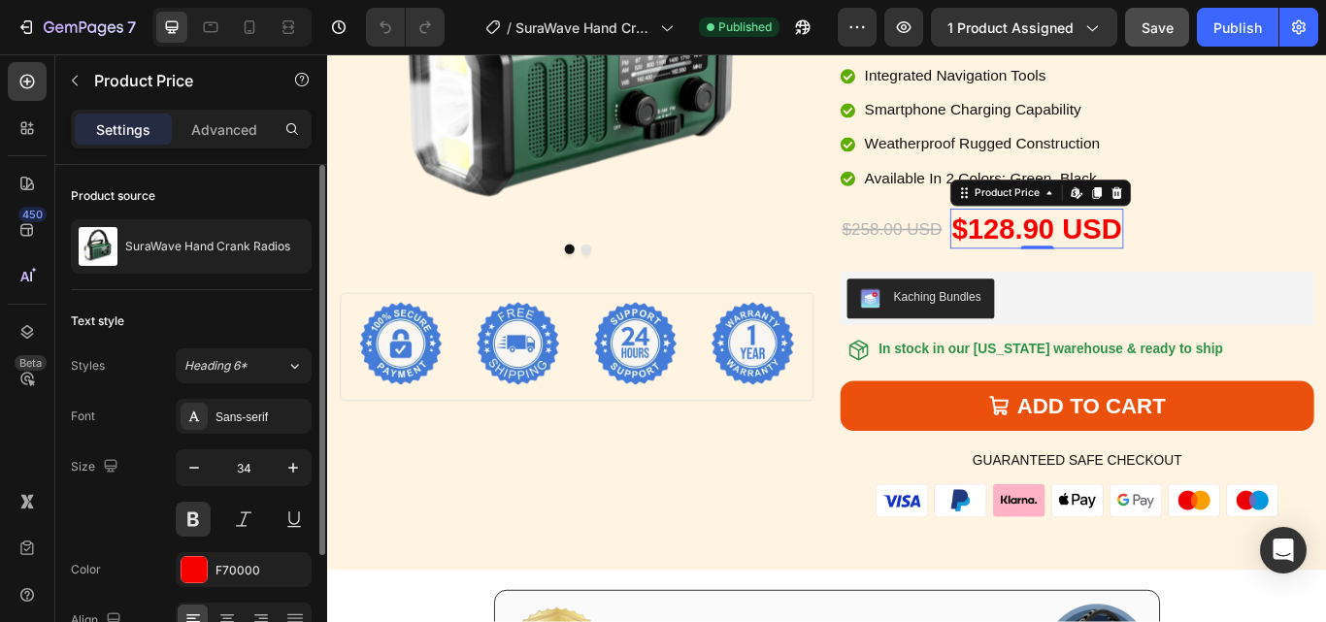
scroll to position [159, 0]
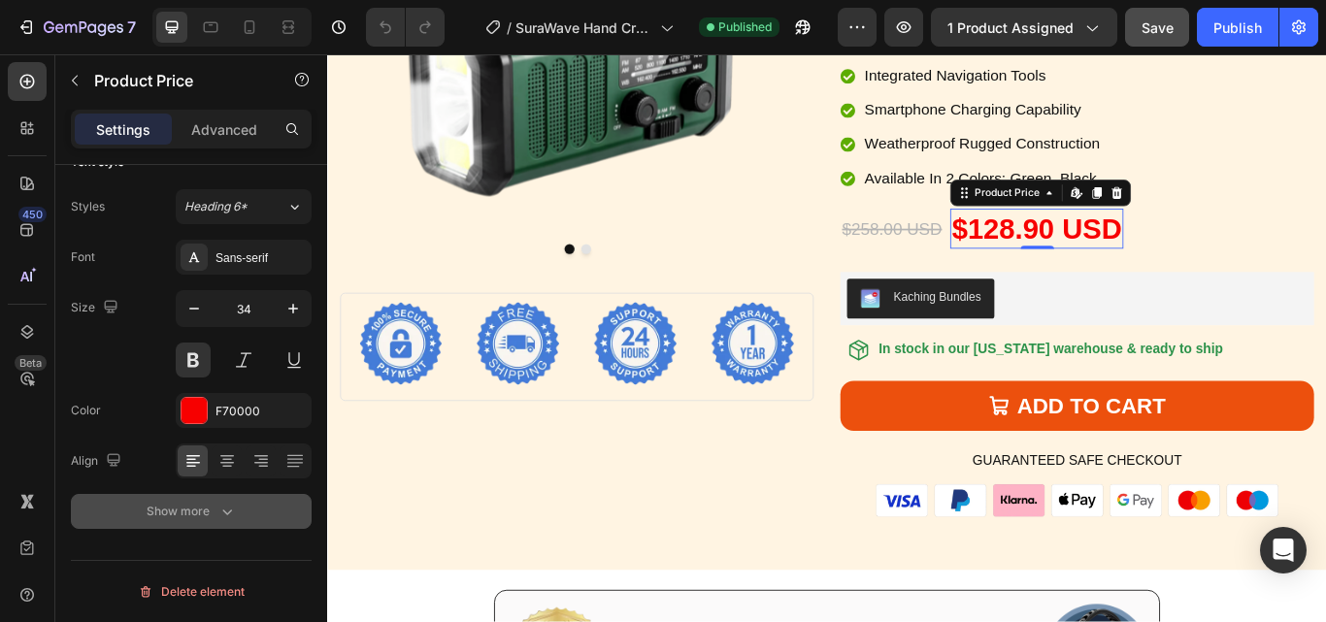
click at [216, 506] on div "Show more" at bounding box center [192, 511] width 90 height 19
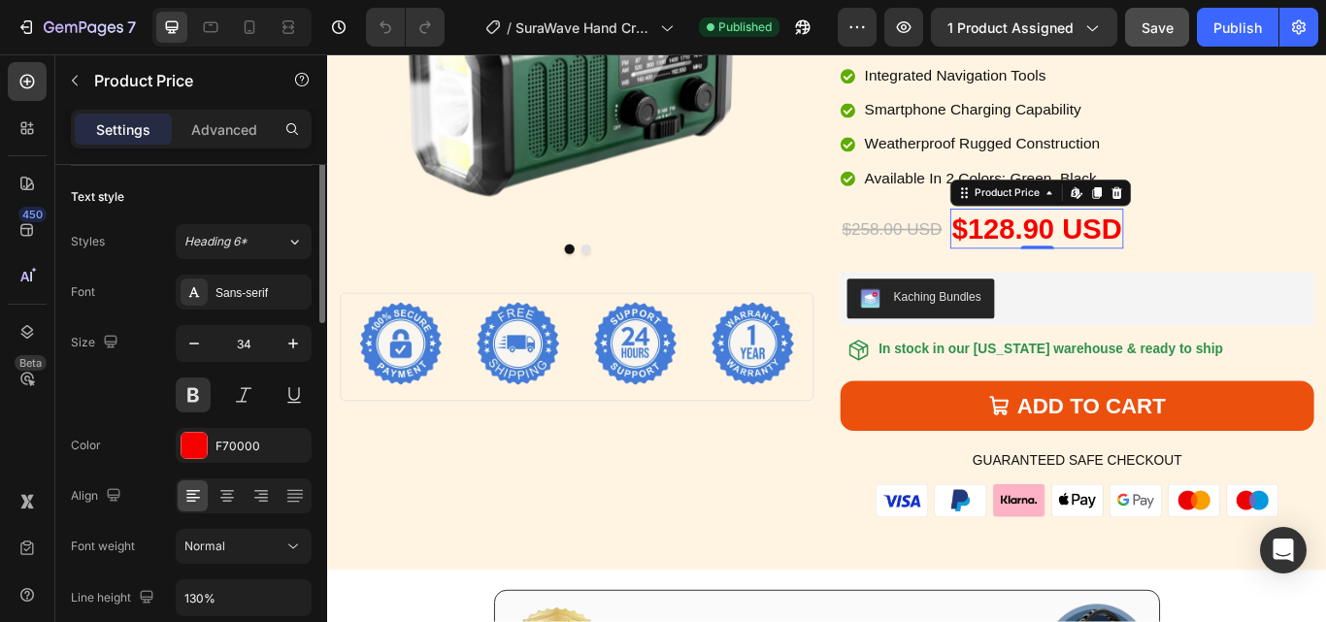
scroll to position [0, 0]
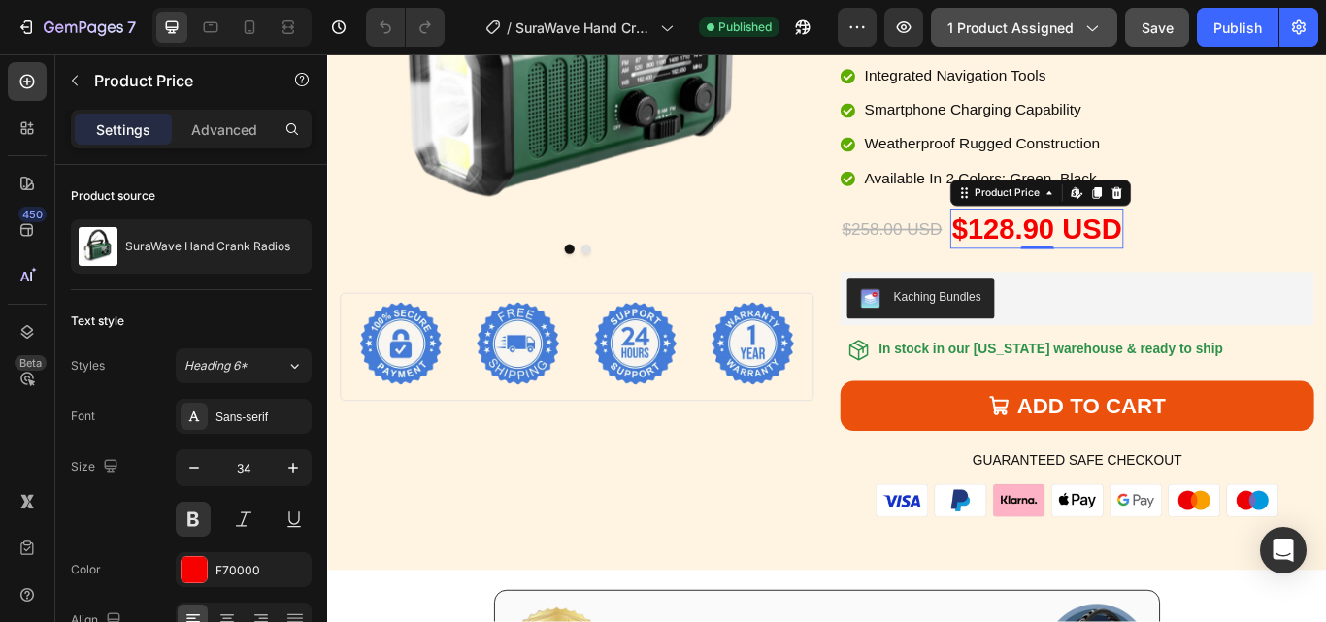
click at [1091, 27] on icon "button" at bounding box center [1090, 26] width 19 height 19
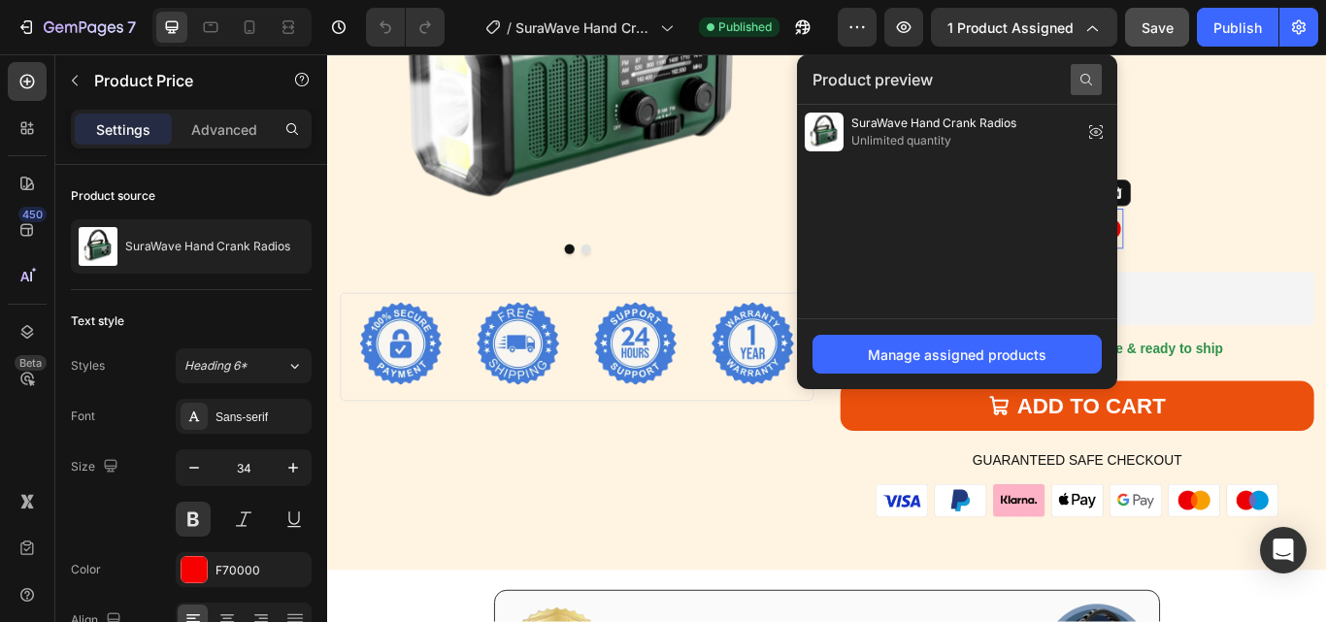
click at [1087, 79] on icon at bounding box center [1086, 80] width 16 height 16
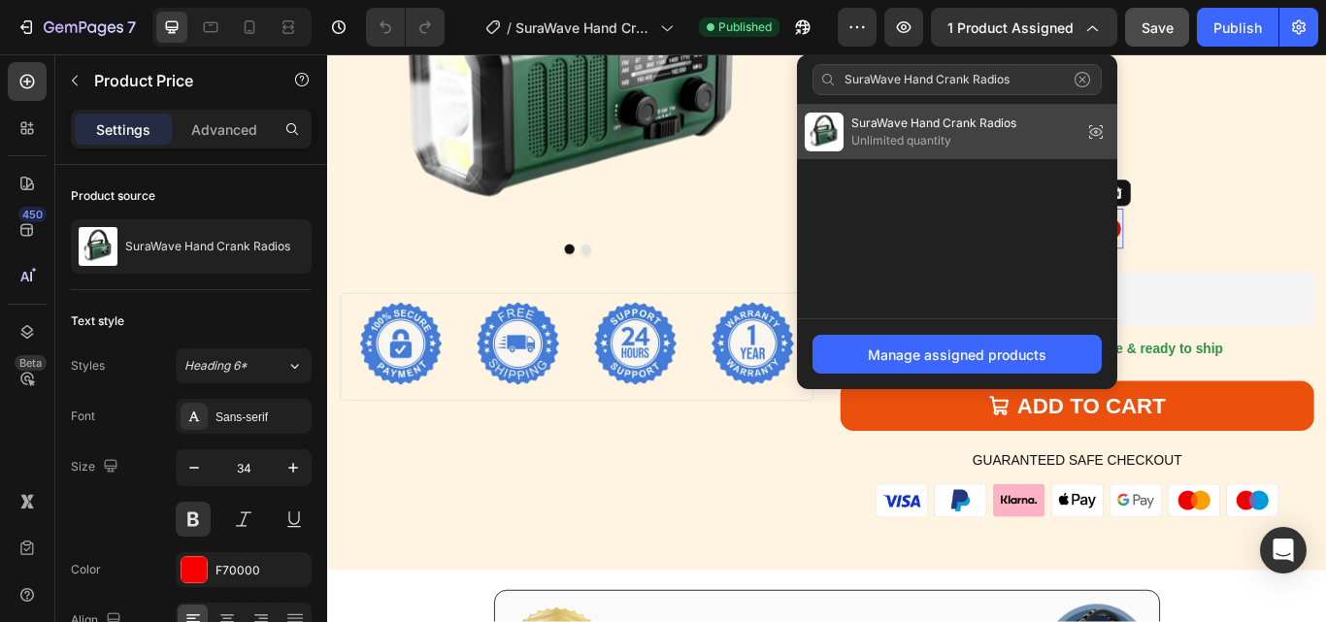
type input "SuraWave Hand Crank Radios"
click at [931, 130] on span "SuraWave Hand Crank Radios" at bounding box center [933, 123] width 165 height 17
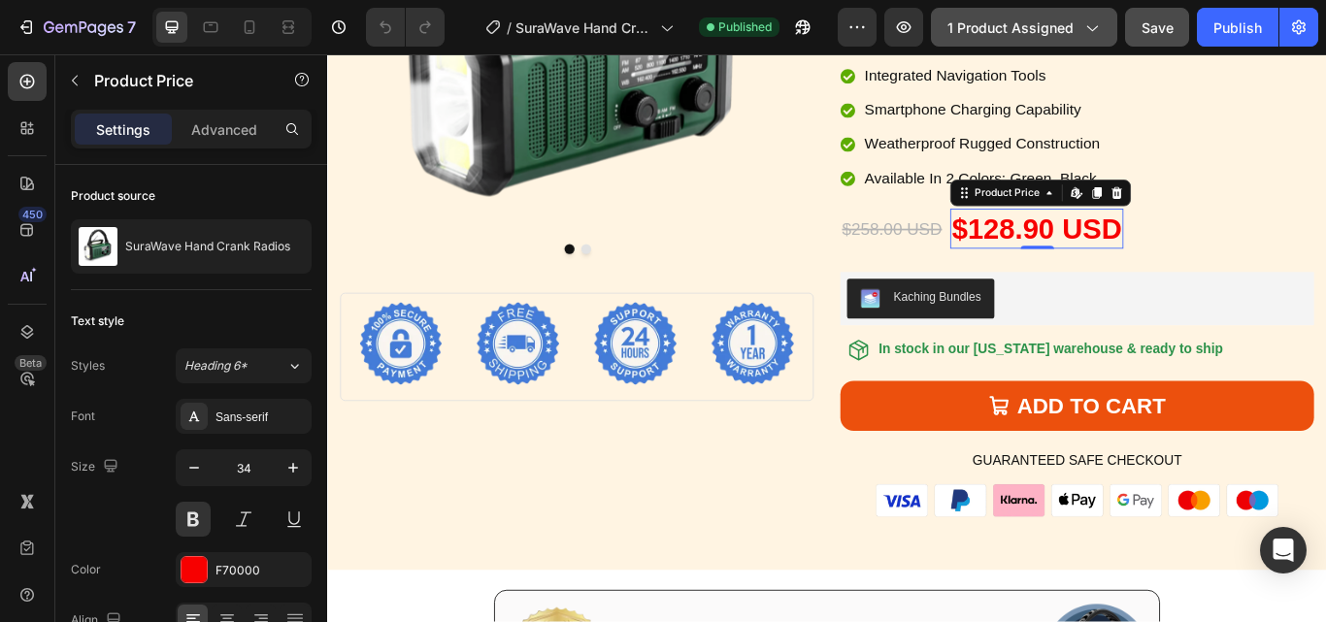
click at [1089, 24] on icon "button" at bounding box center [1090, 26] width 19 height 19
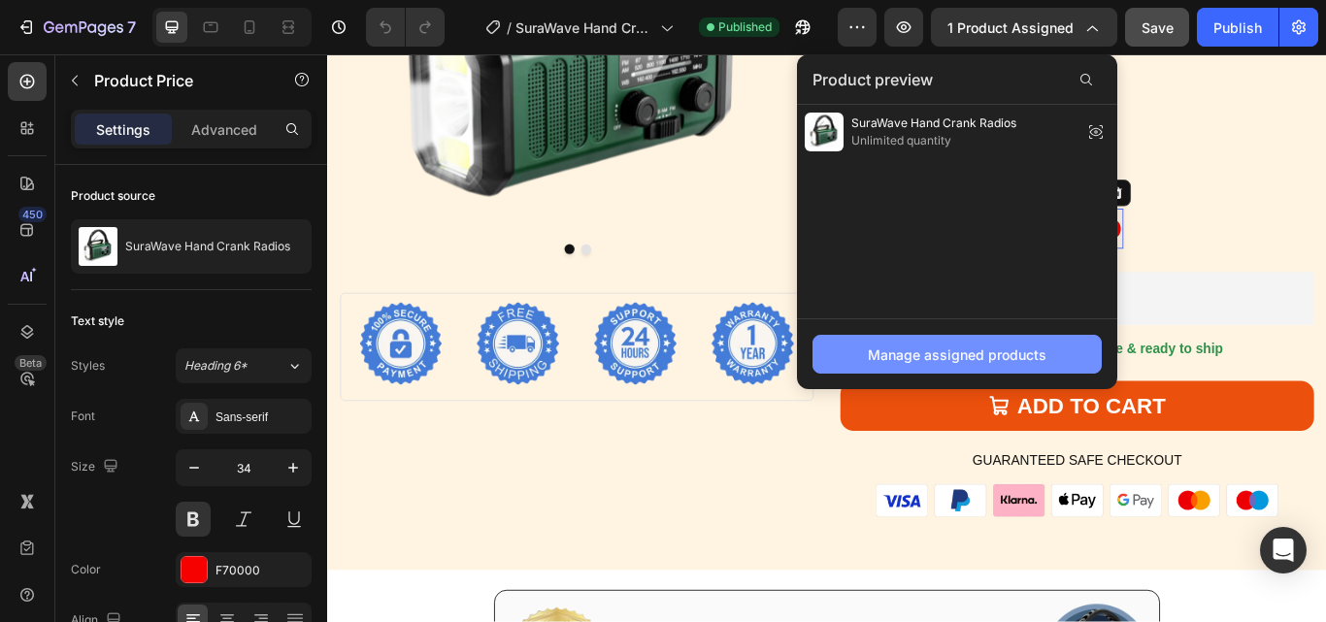
click at [878, 363] on div "Manage assigned products" at bounding box center [957, 355] width 179 height 20
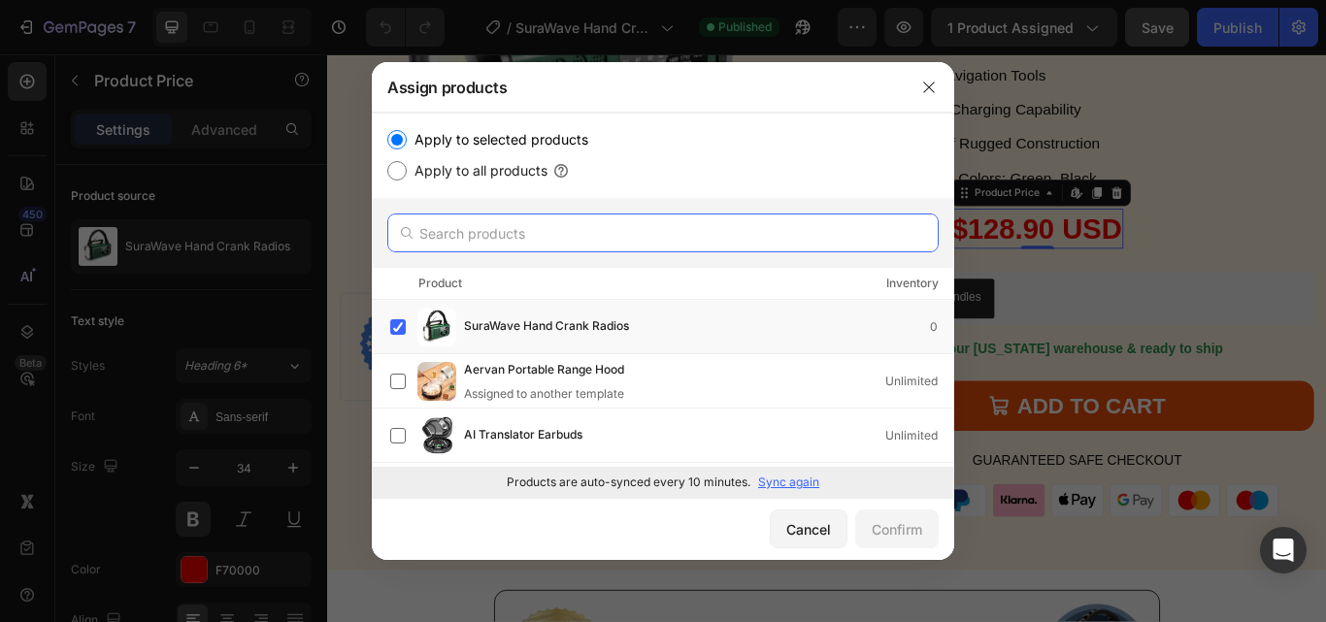
click at [470, 220] on input "text" at bounding box center [662, 233] width 551 height 39
paste input "SuraWave Hand Crank Radios"
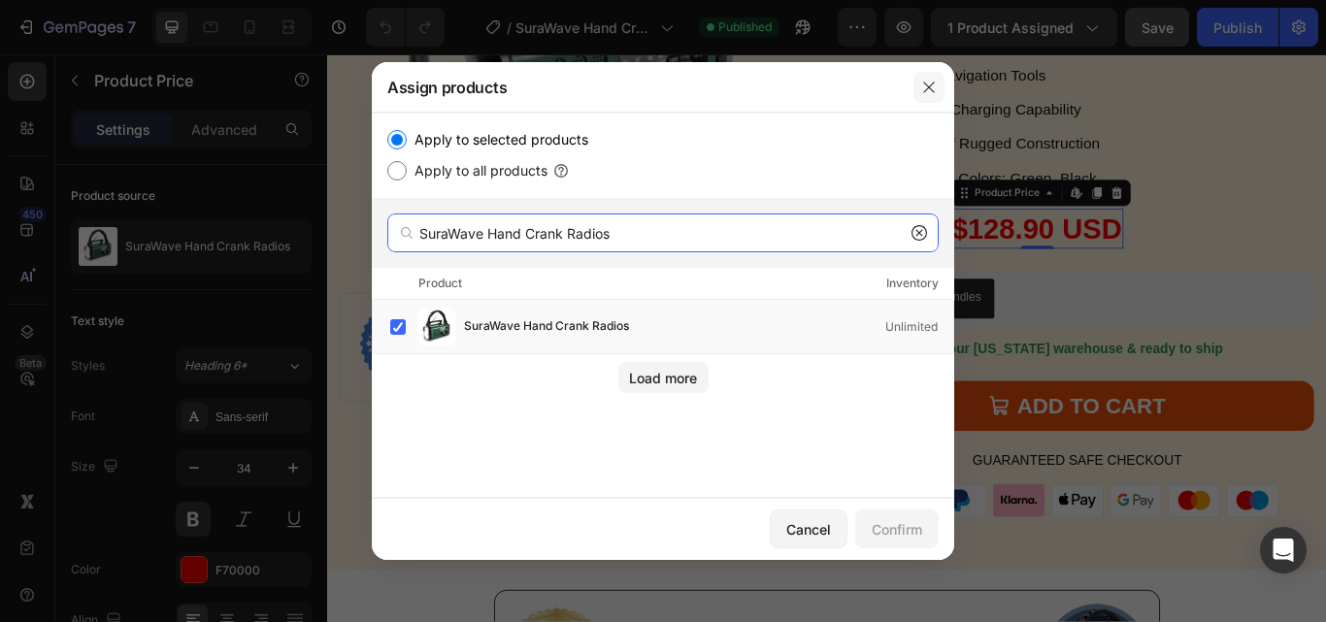
type input "SuraWave Hand Crank Radios"
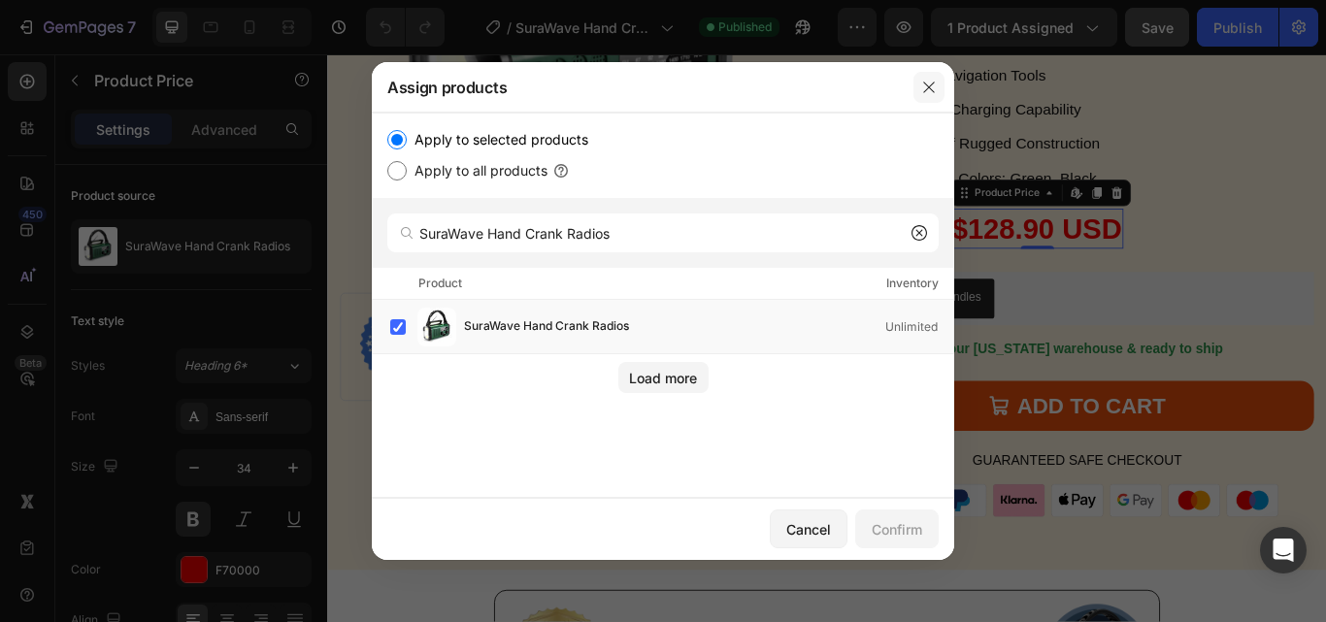
click at [934, 84] on icon "button" at bounding box center [929, 88] width 16 height 16
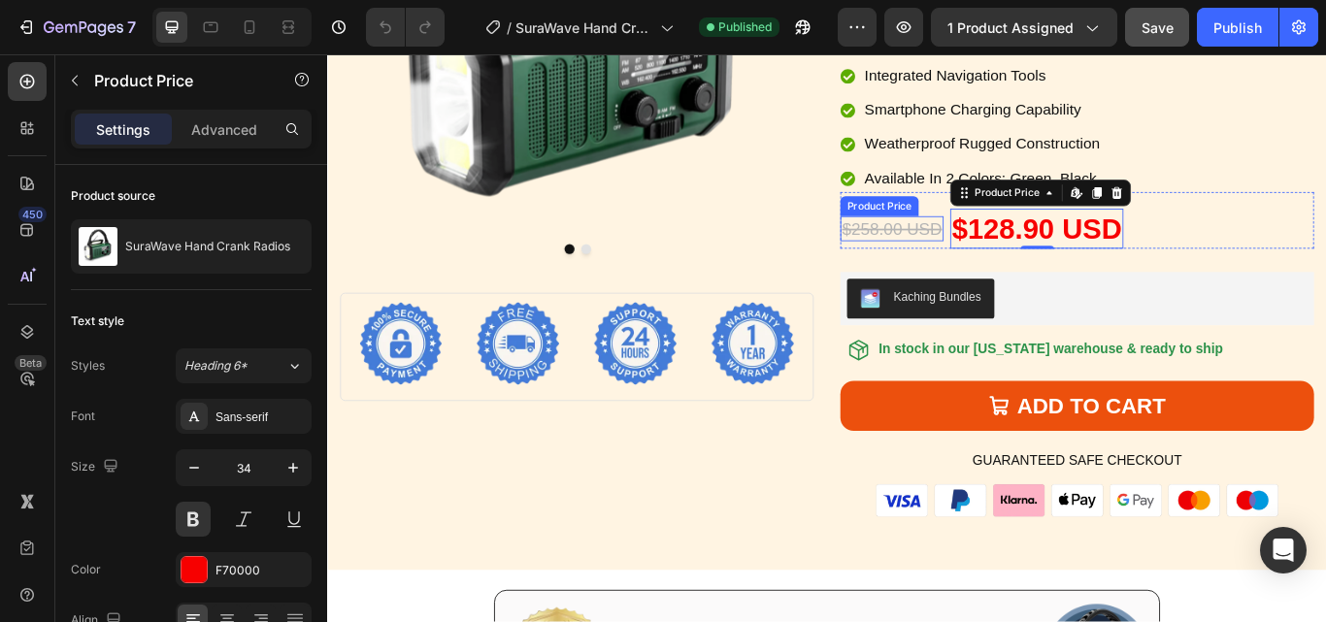
click at [998, 250] on div "$258.00 USD" at bounding box center [985, 258] width 120 height 29
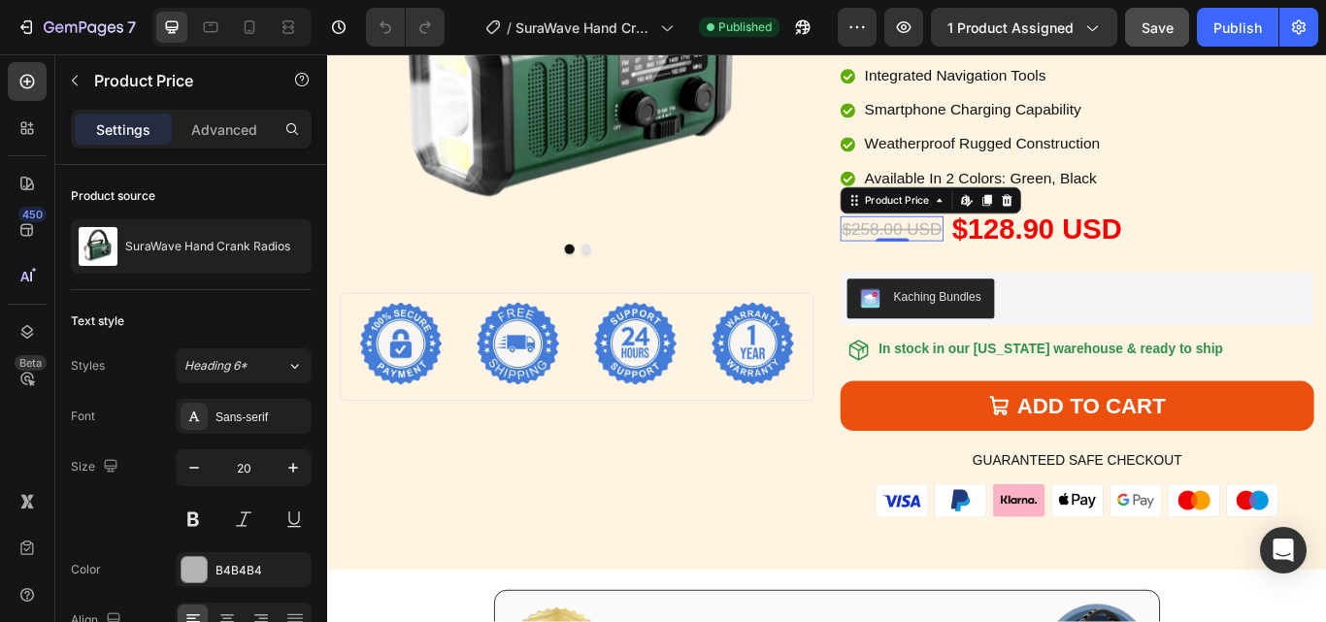
click at [938, 250] on div "$258.00 USD" at bounding box center [985, 258] width 120 height 29
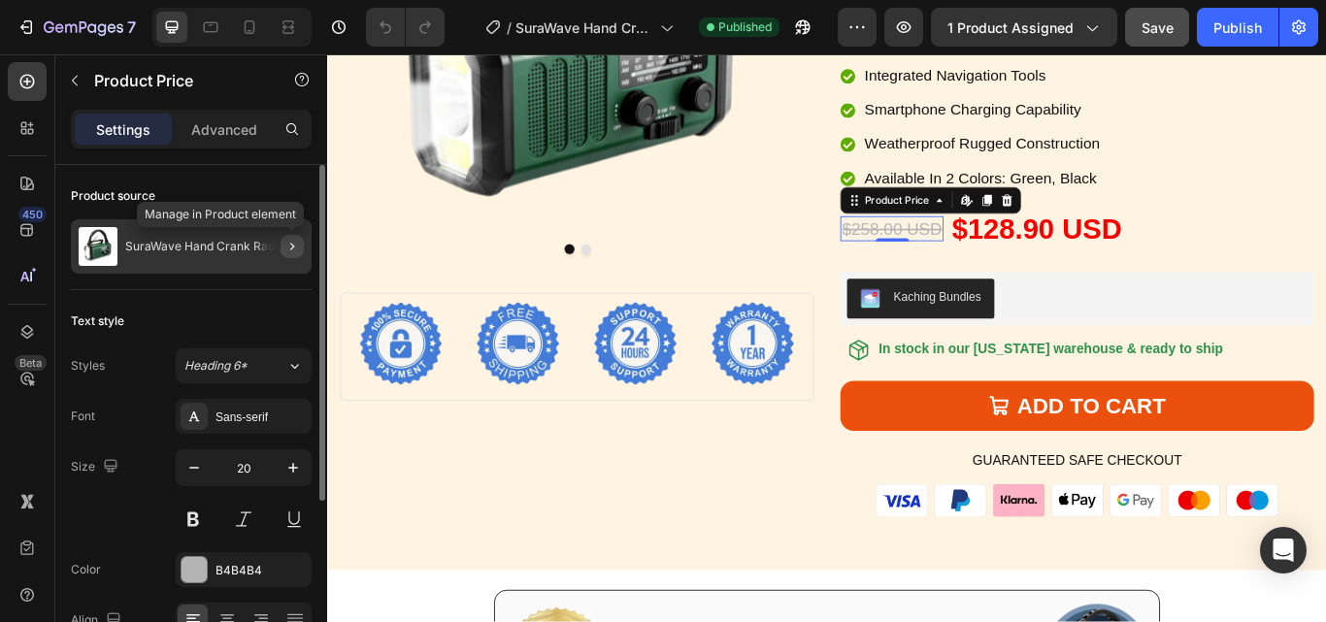
click at [284, 245] on icon "button" at bounding box center [292, 247] width 16 height 16
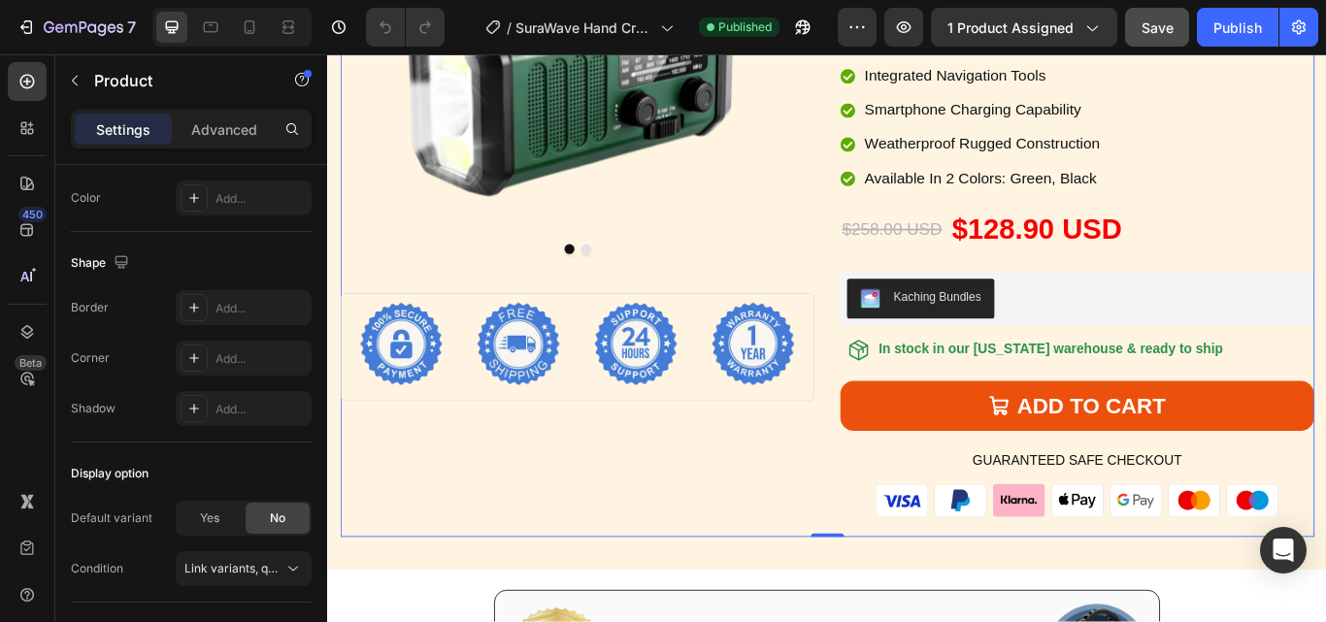
scroll to position [749, 0]
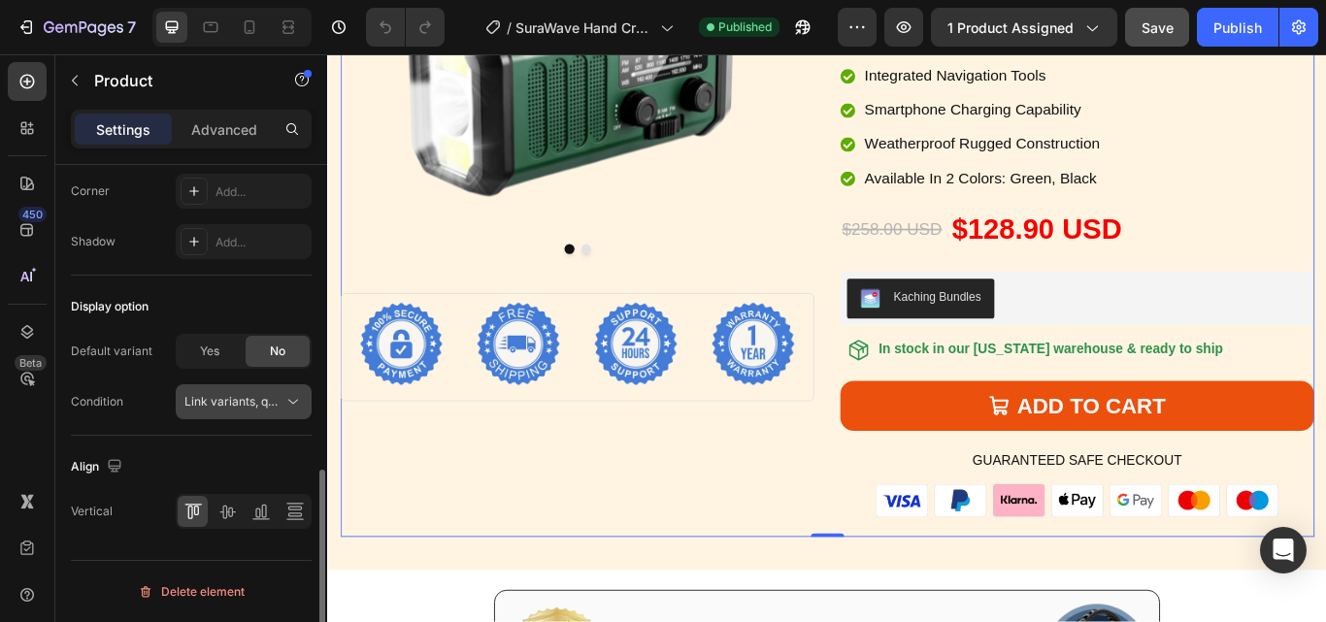
click at [294, 399] on icon at bounding box center [292, 401] width 19 height 19
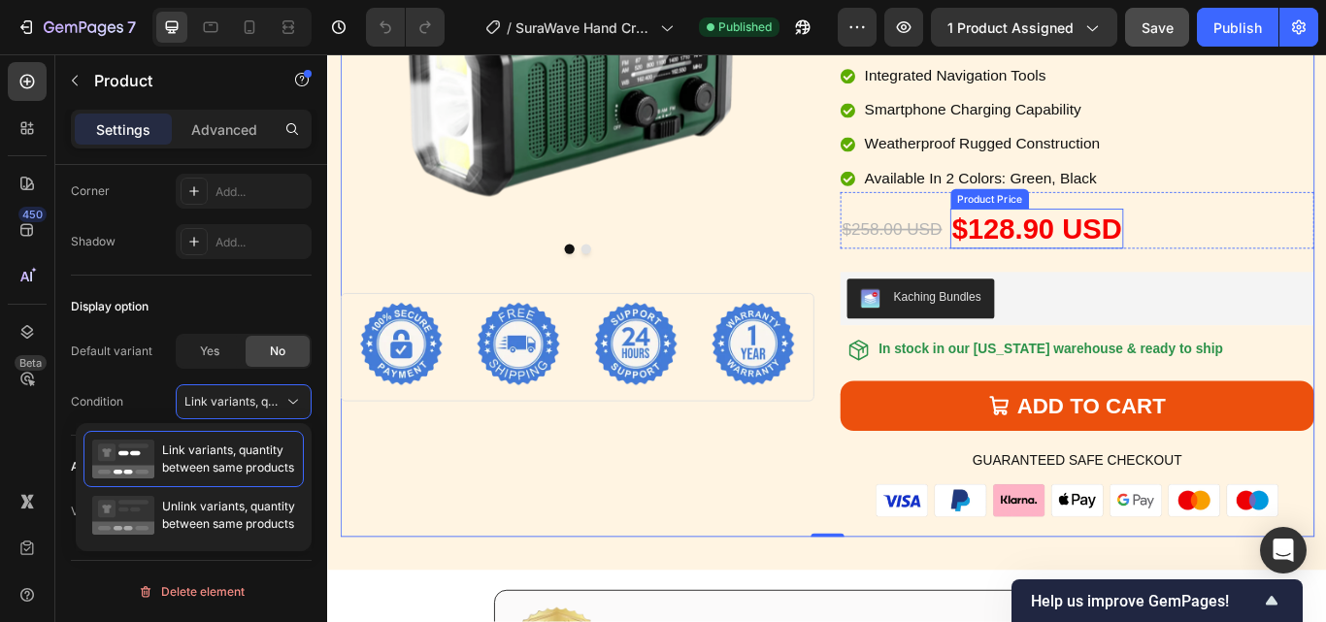
click at [1155, 255] on div "$128.90 USD" at bounding box center [1154, 258] width 202 height 47
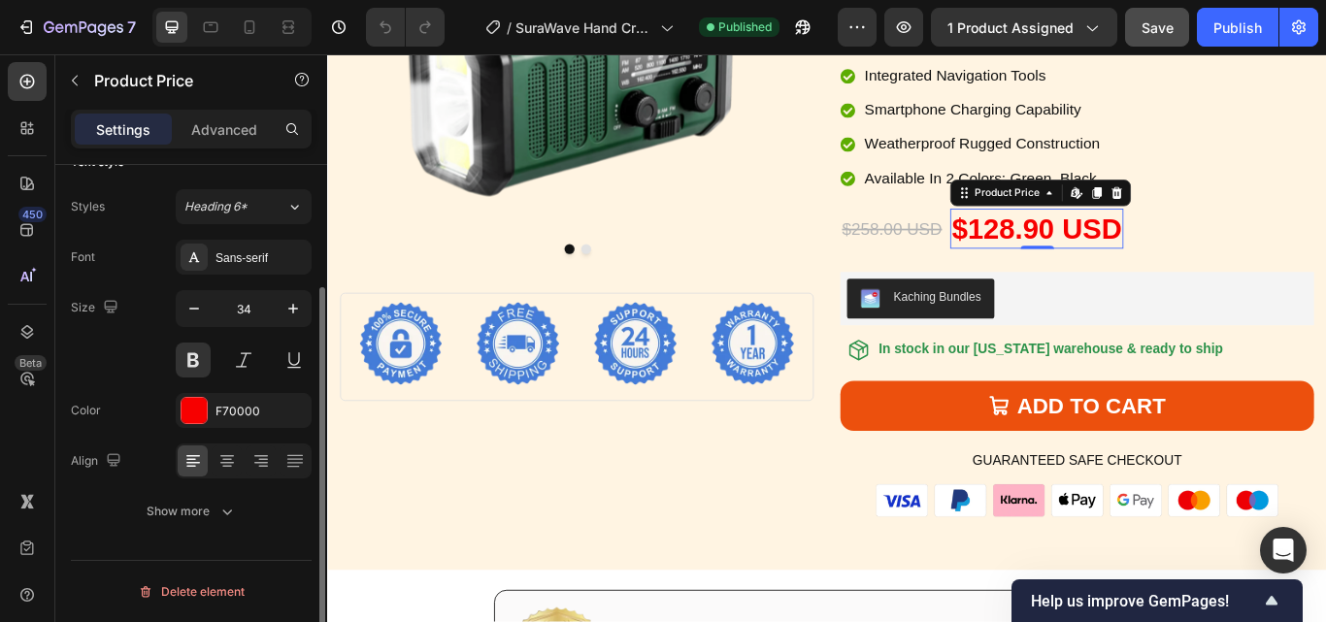
scroll to position [0, 0]
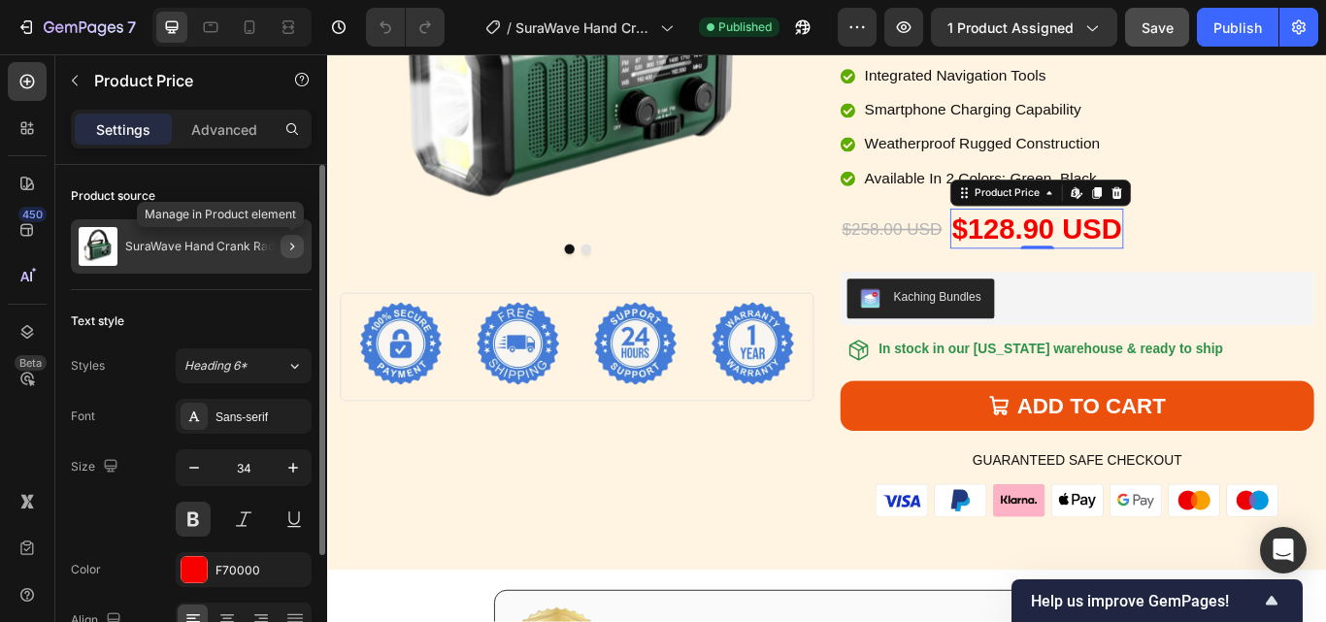
click at [291, 247] on icon "button" at bounding box center [292, 247] width 16 height 16
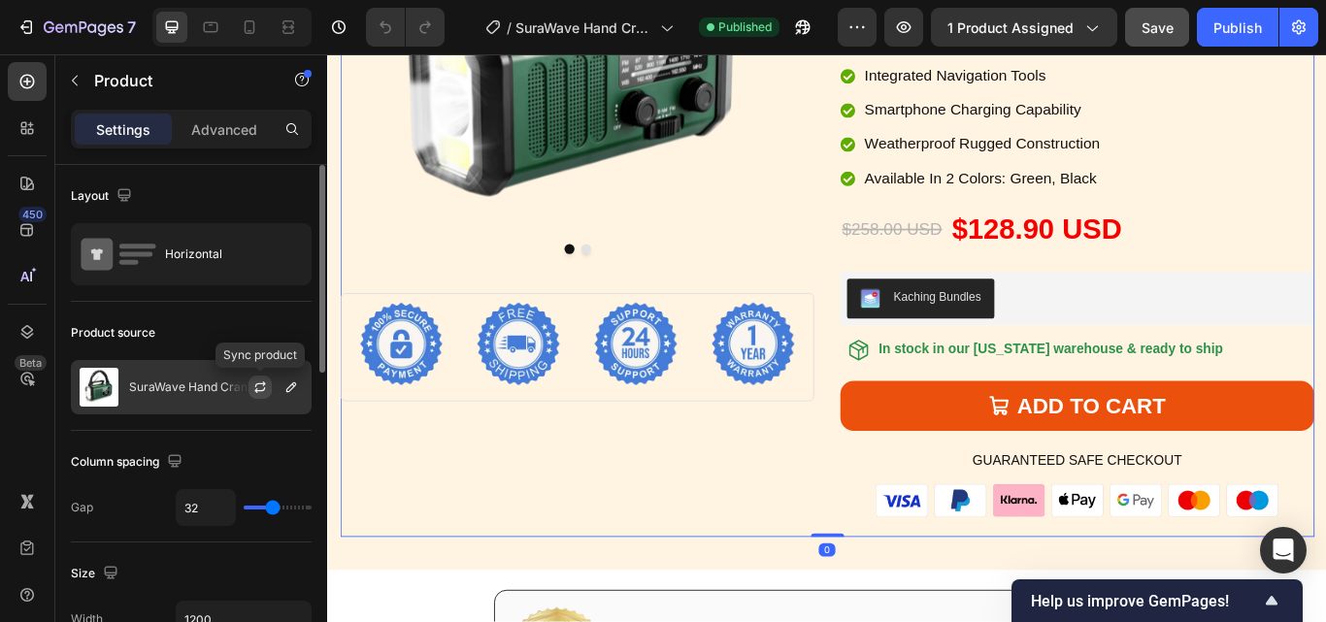
click at [266, 382] on icon "button" at bounding box center [260, 388] width 16 height 16
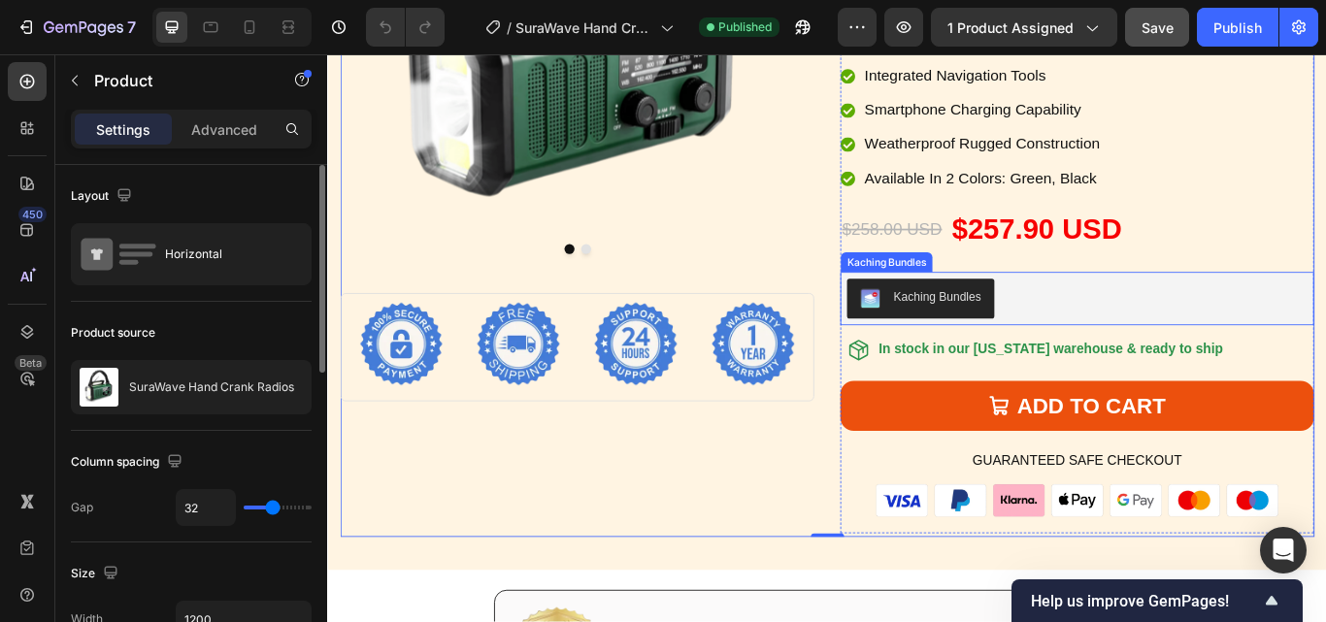
click at [1146, 321] on div "Kaching Bundles" at bounding box center [1201, 339] width 537 height 47
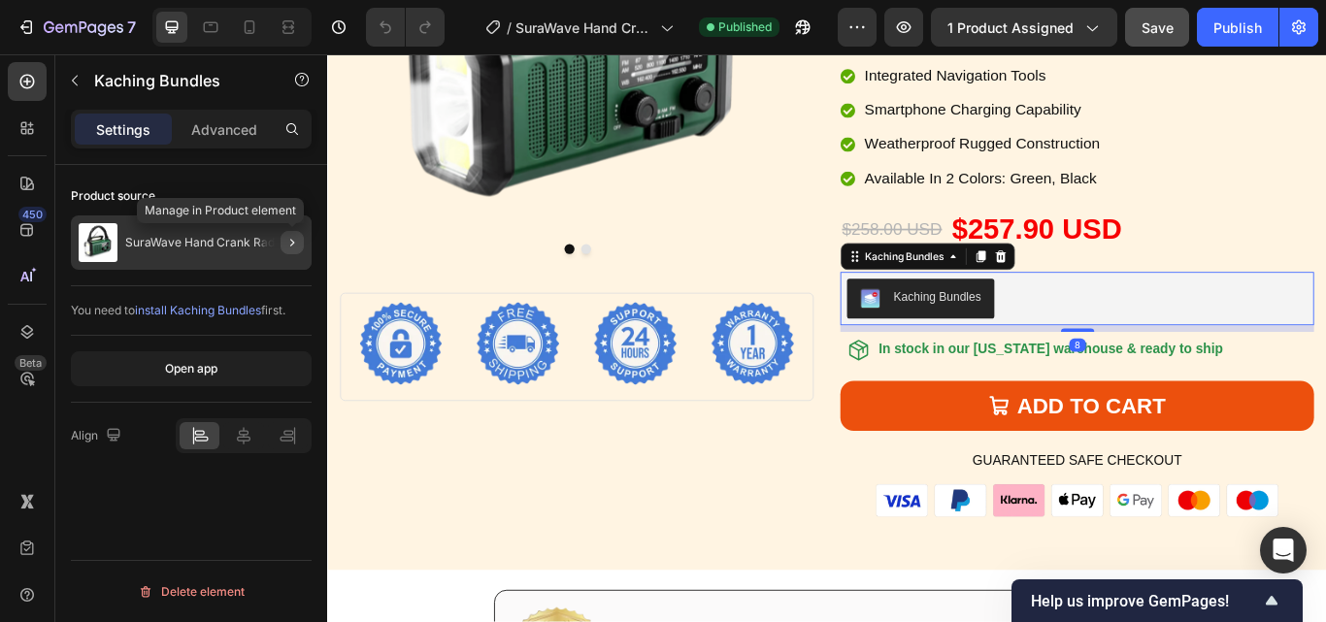
click at [292, 240] on icon "button" at bounding box center [292, 243] width 16 height 16
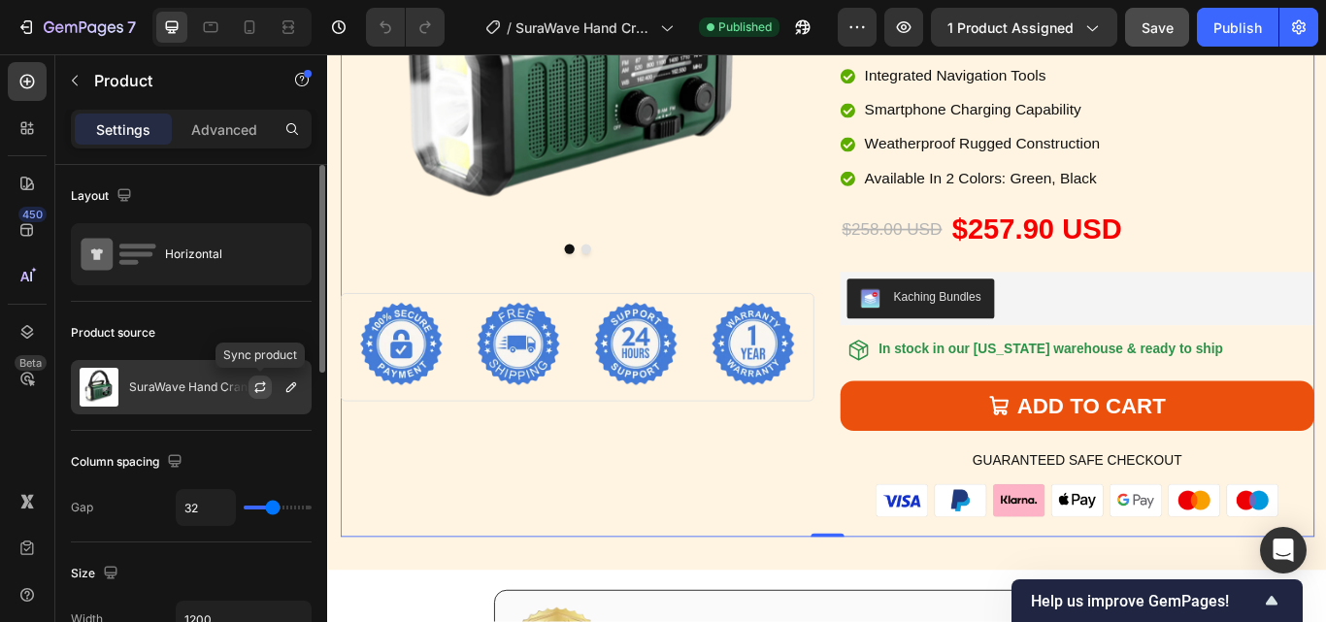
click at [263, 386] on icon "button" at bounding box center [260, 388] width 16 height 16
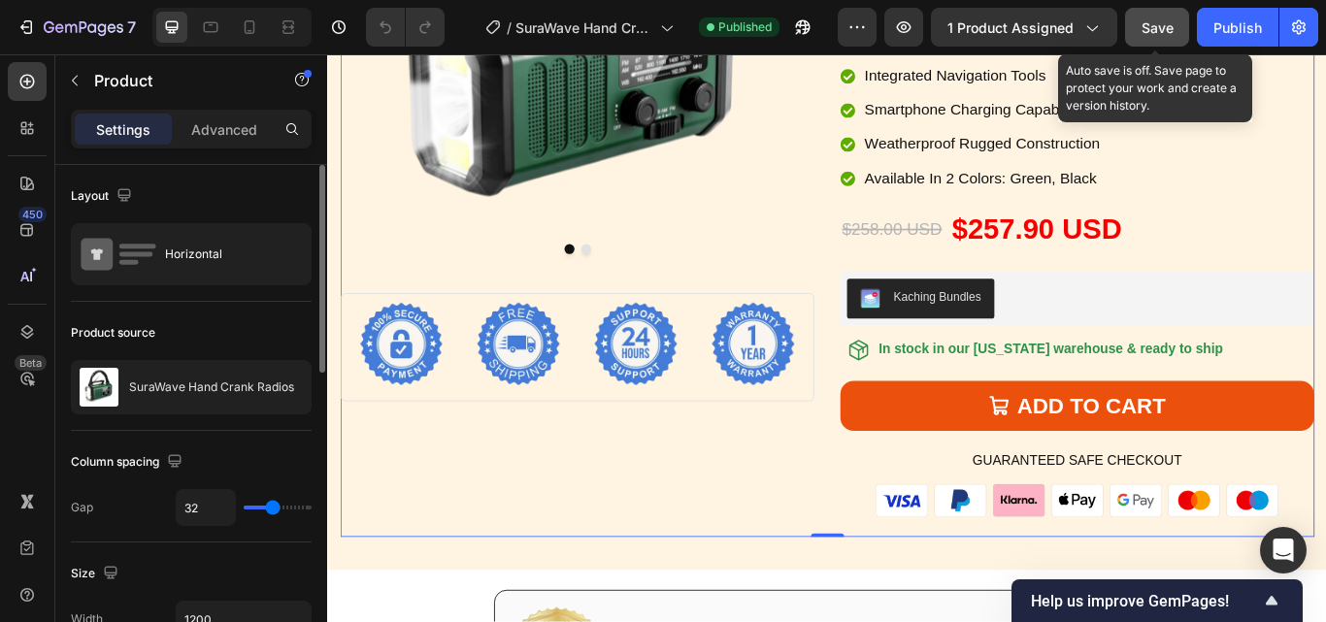
click at [1168, 23] on span "Save" at bounding box center [1158, 27] width 32 height 17
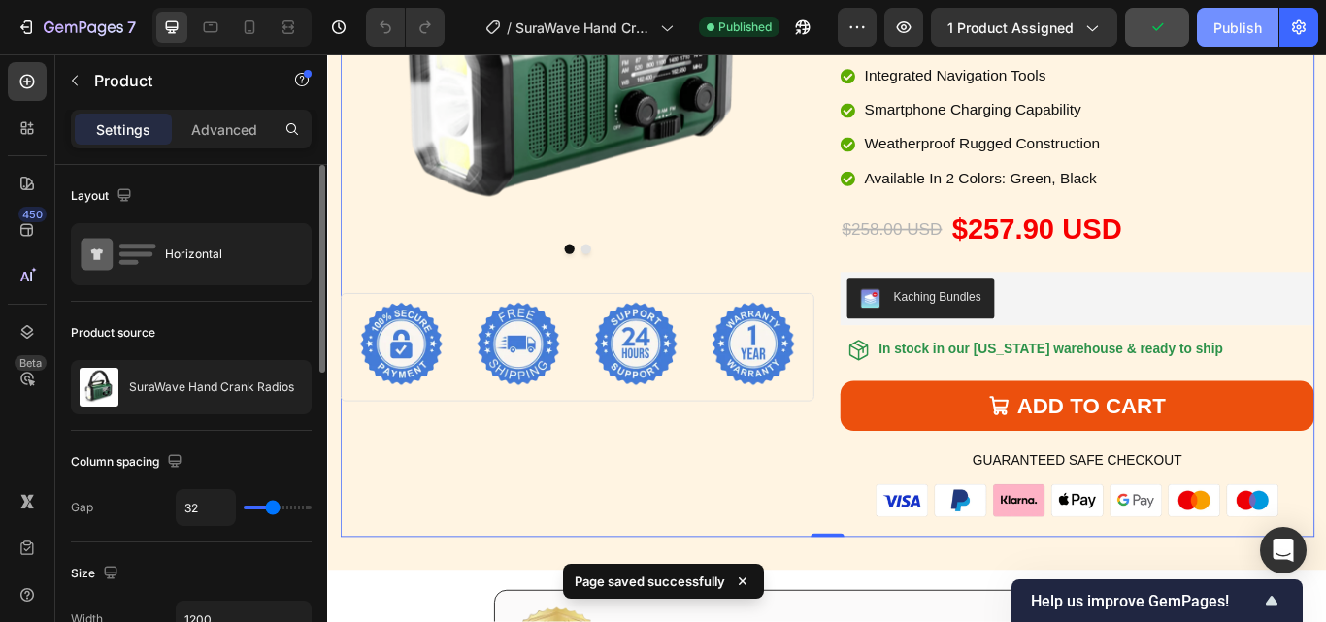
click at [1236, 26] on div "Publish" at bounding box center [1237, 27] width 49 height 20
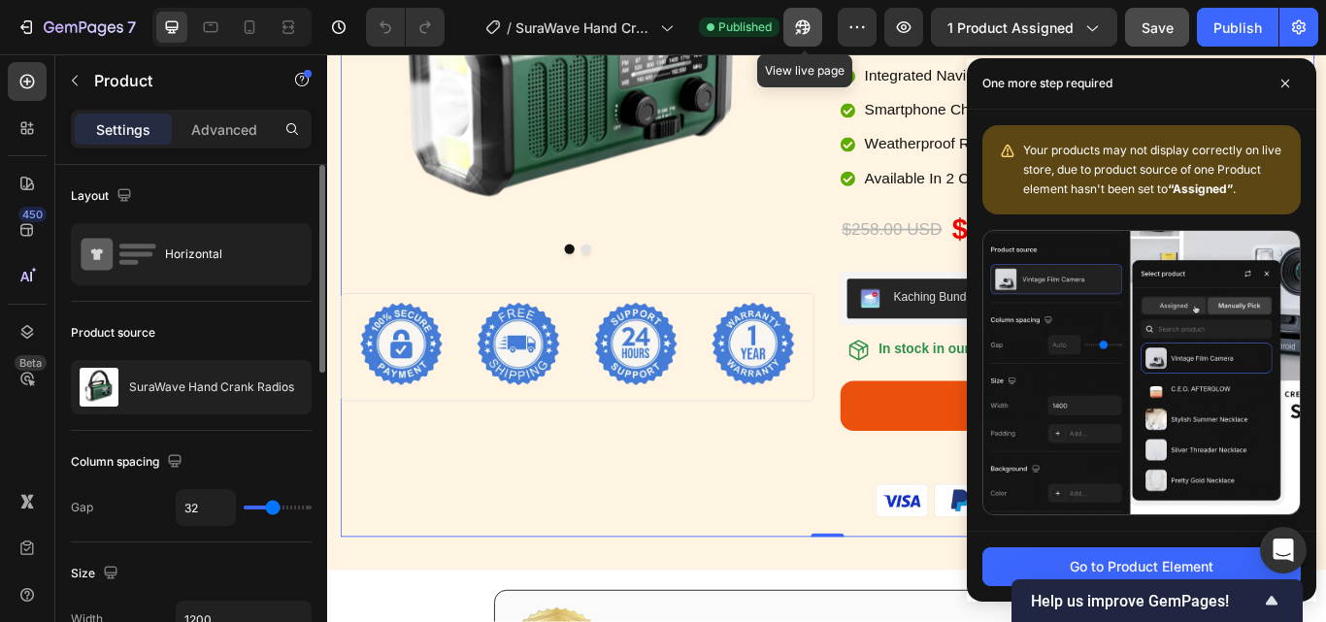
click at [808, 23] on icon "button" at bounding box center [803, 27] width 15 height 15
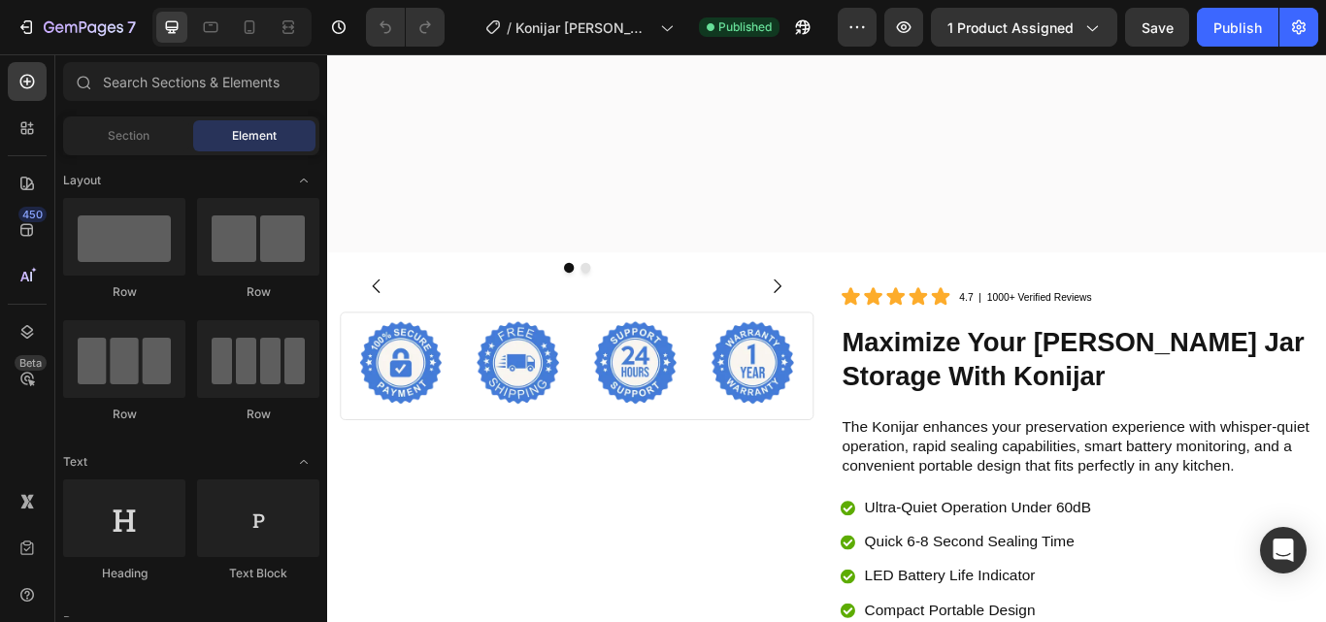
scroll to position [6116, 0]
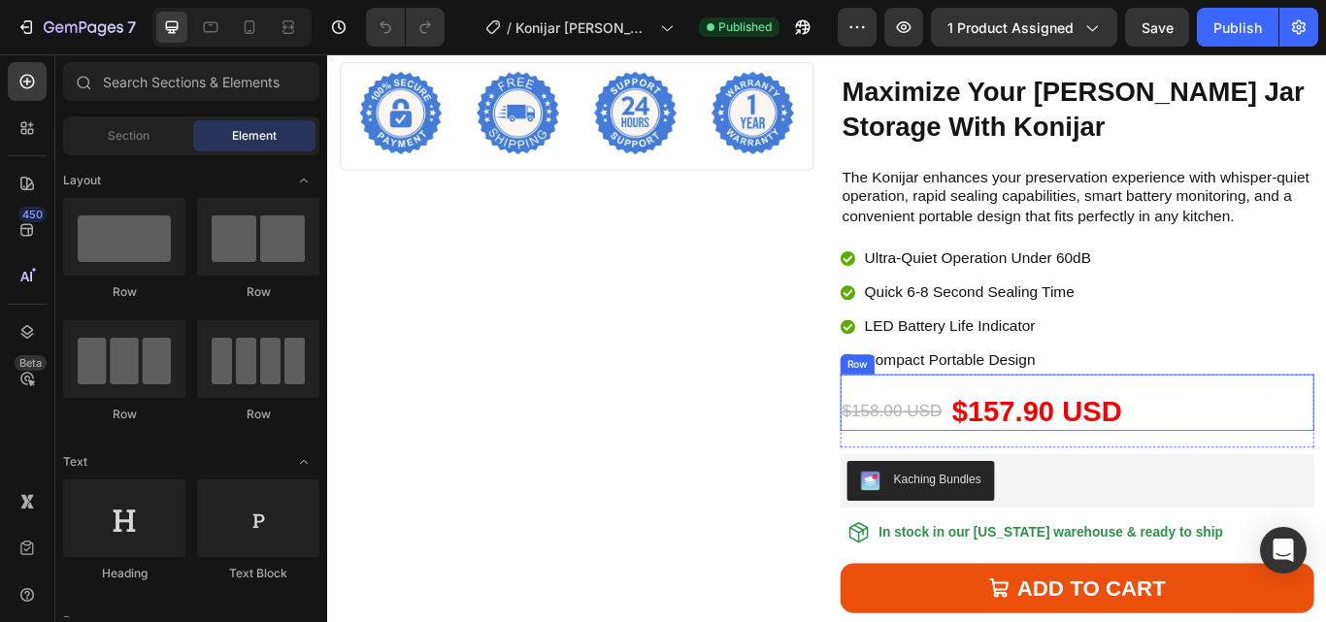
click at [1277, 459] on div "$158.00 USD Product Price Product Price $157.90 USD Product Price Product Price…" at bounding box center [1201, 461] width 552 height 66
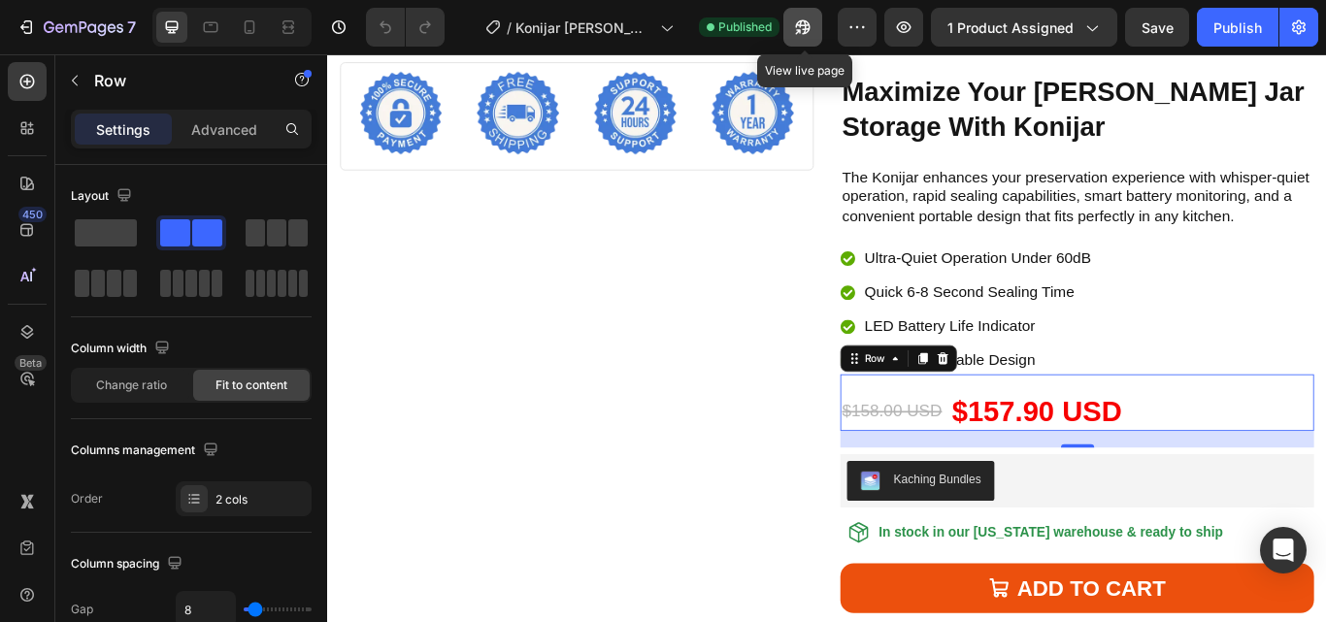
click at [802, 24] on icon "button" at bounding box center [802, 26] width 19 height 19
click at [988, 445] on div "$158.00 USD Product Price Product Price $157.90 USD Product Price Product Price…" at bounding box center [1201, 461] width 552 height 66
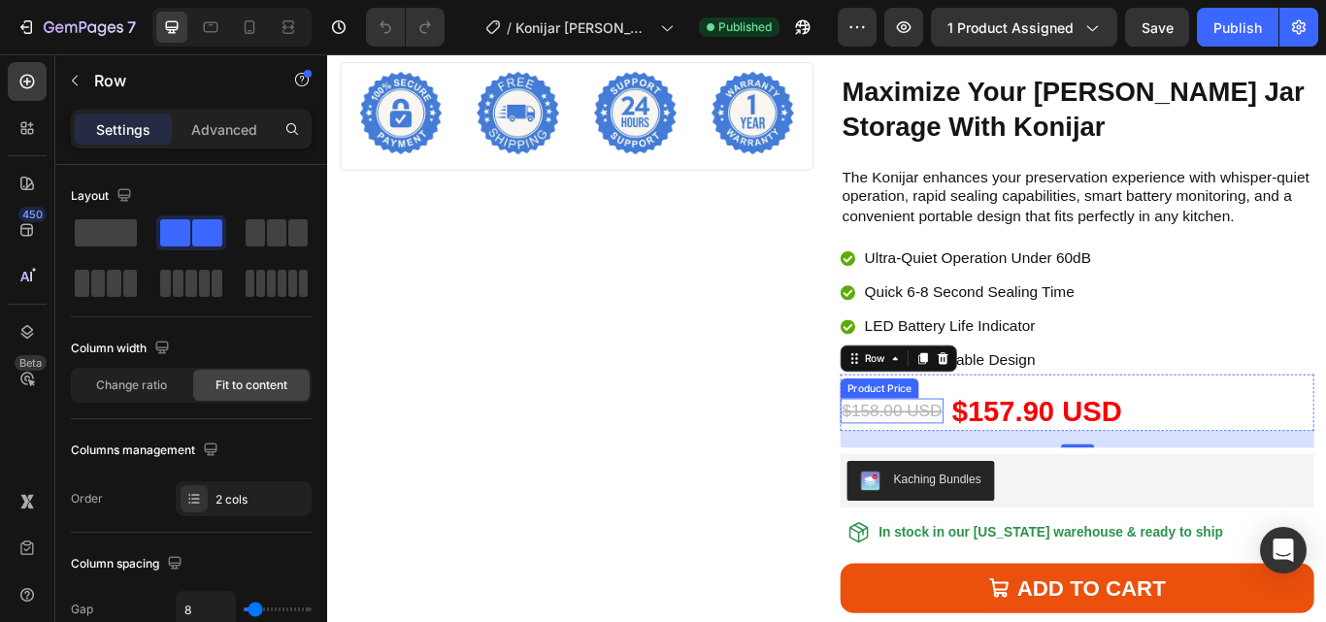
click at [966, 475] on div "$158.00 USD" at bounding box center [985, 470] width 120 height 29
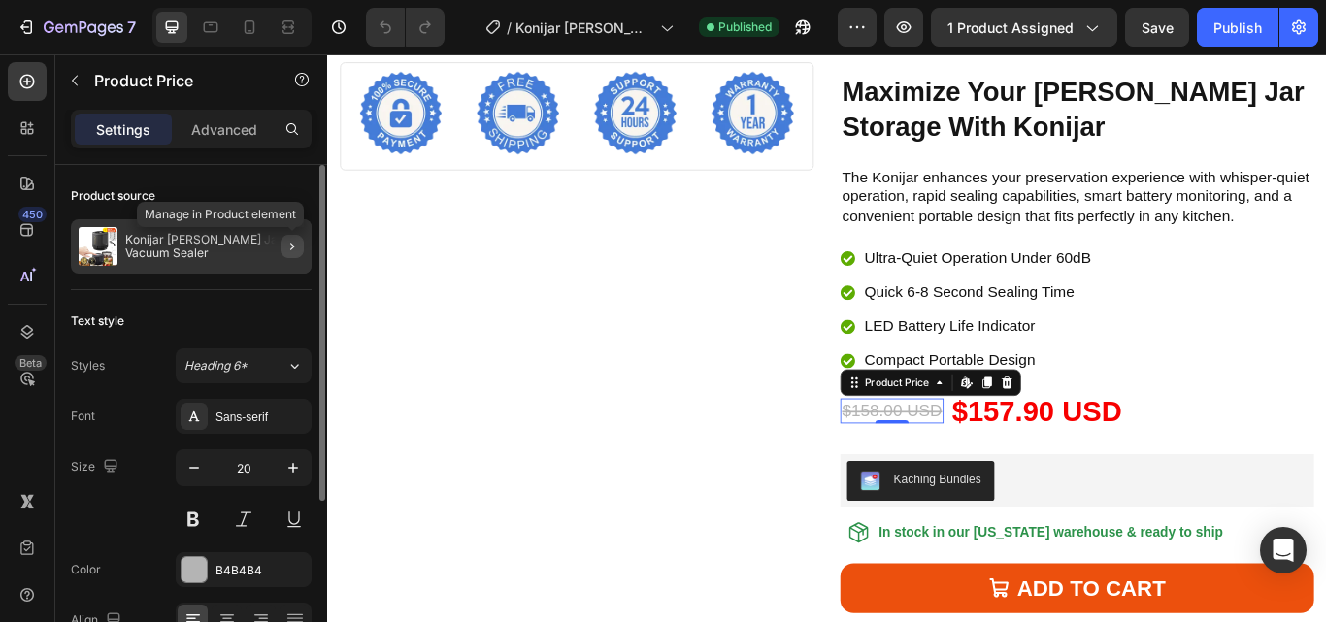
click at [290, 248] on icon "button" at bounding box center [292, 247] width 16 height 16
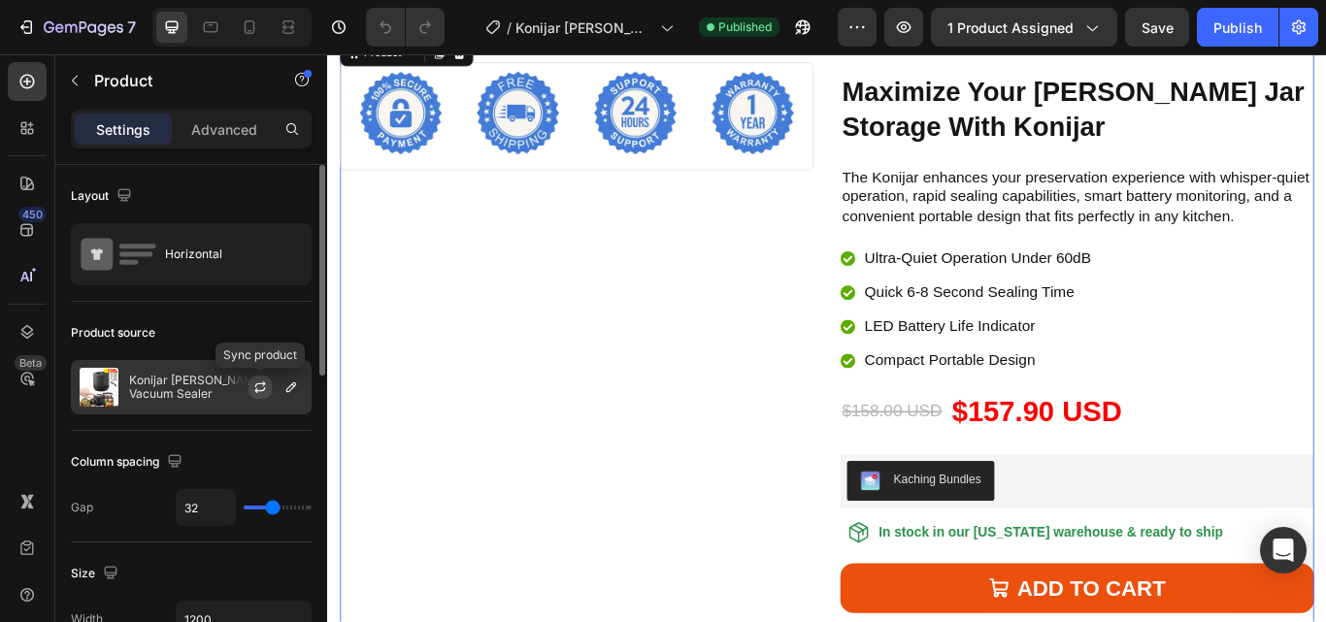
click at [260, 385] on icon "button" at bounding box center [260, 388] width 16 height 16
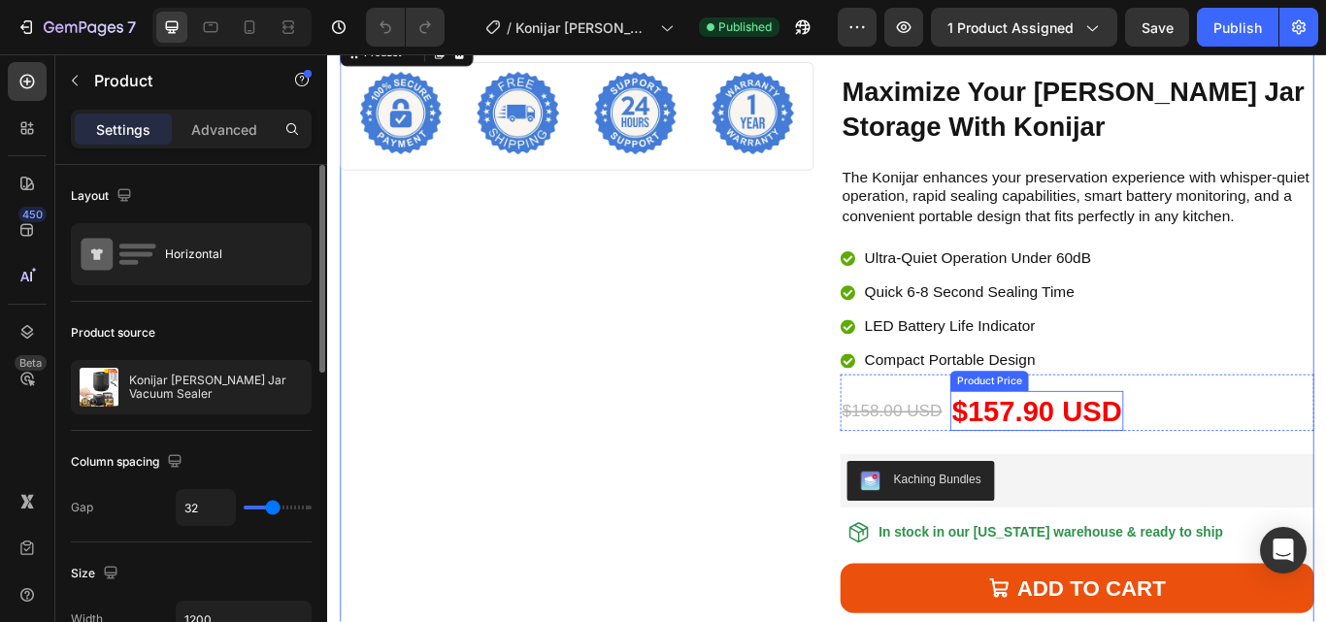
click at [1115, 479] on div "$157.90 USD" at bounding box center [1154, 471] width 202 height 47
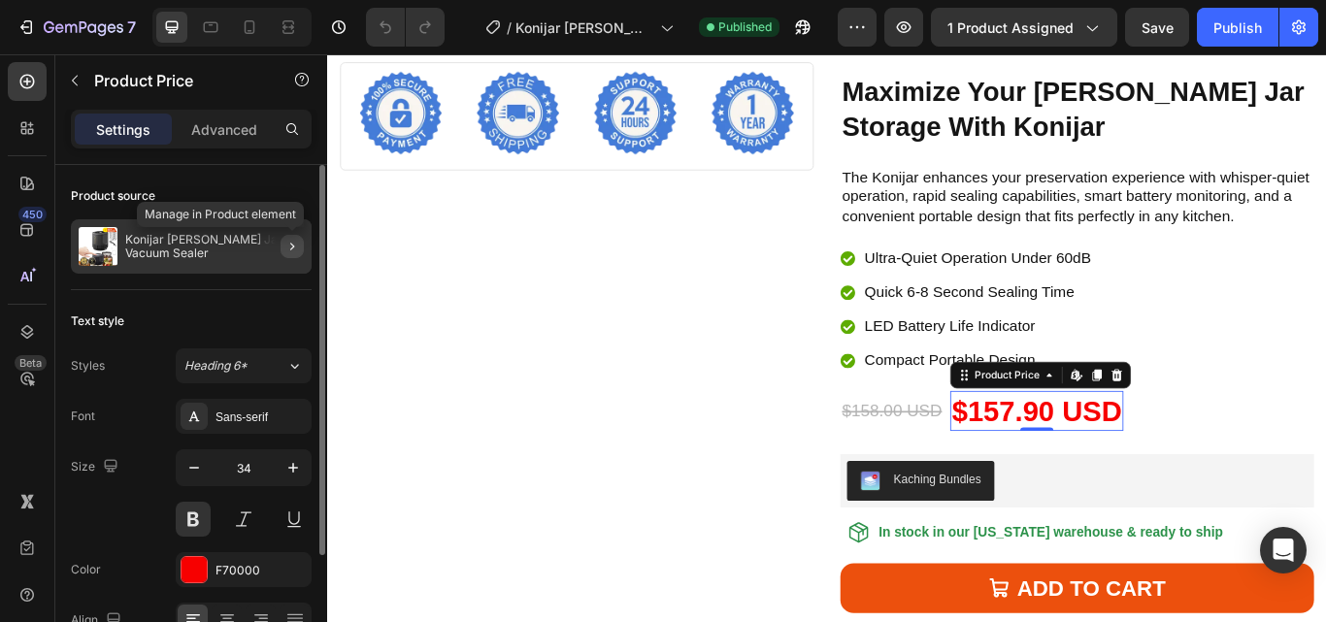
click at [291, 241] on icon "button" at bounding box center [292, 247] width 16 height 16
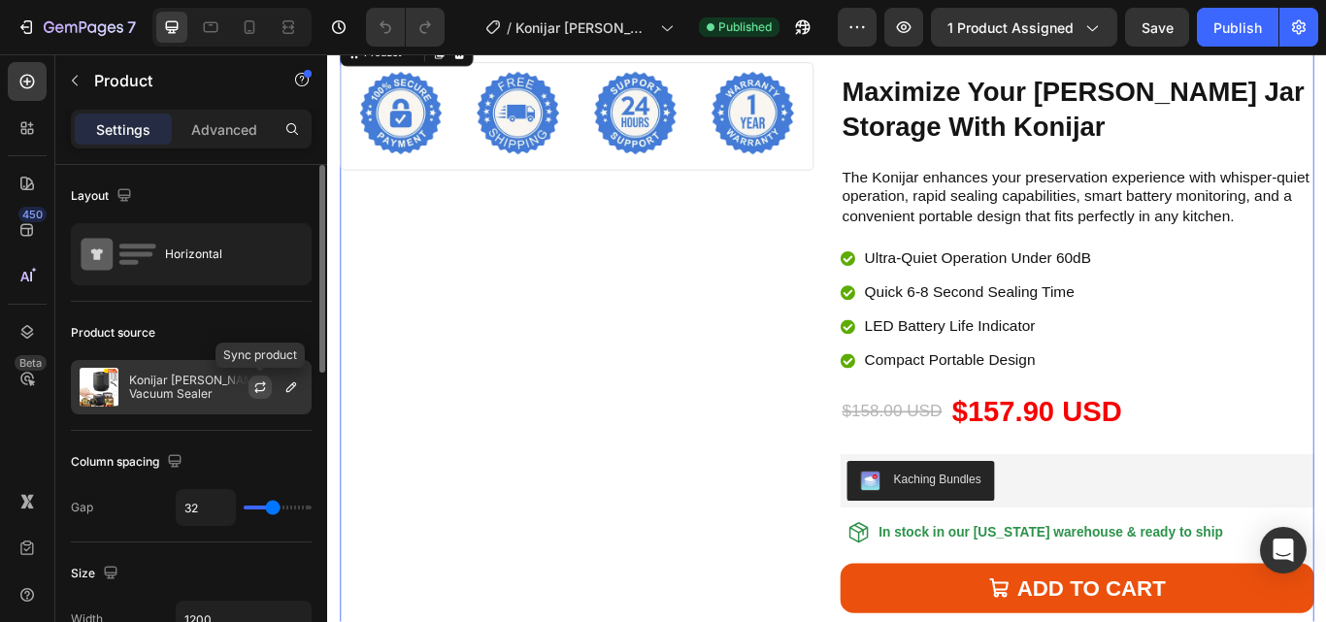
click at [255, 383] on icon "button" at bounding box center [260, 388] width 16 height 16
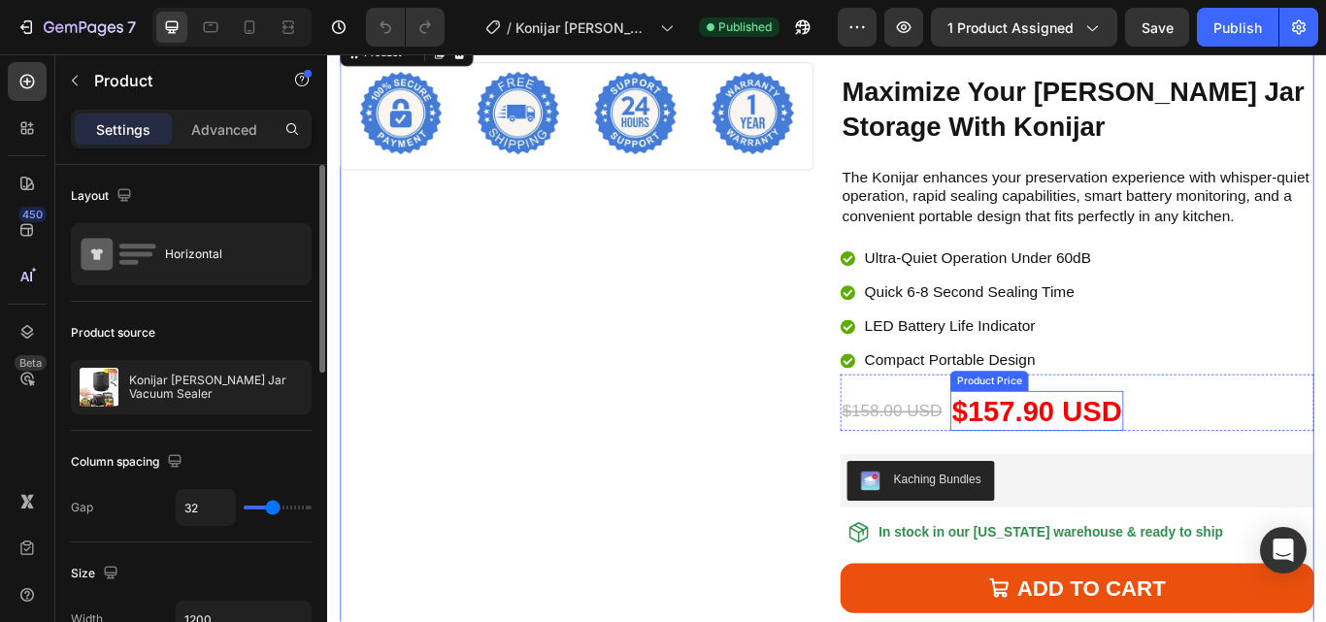
click at [1126, 480] on div "$157.90 USD" at bounding box center [1154, 471] width 202 height 47
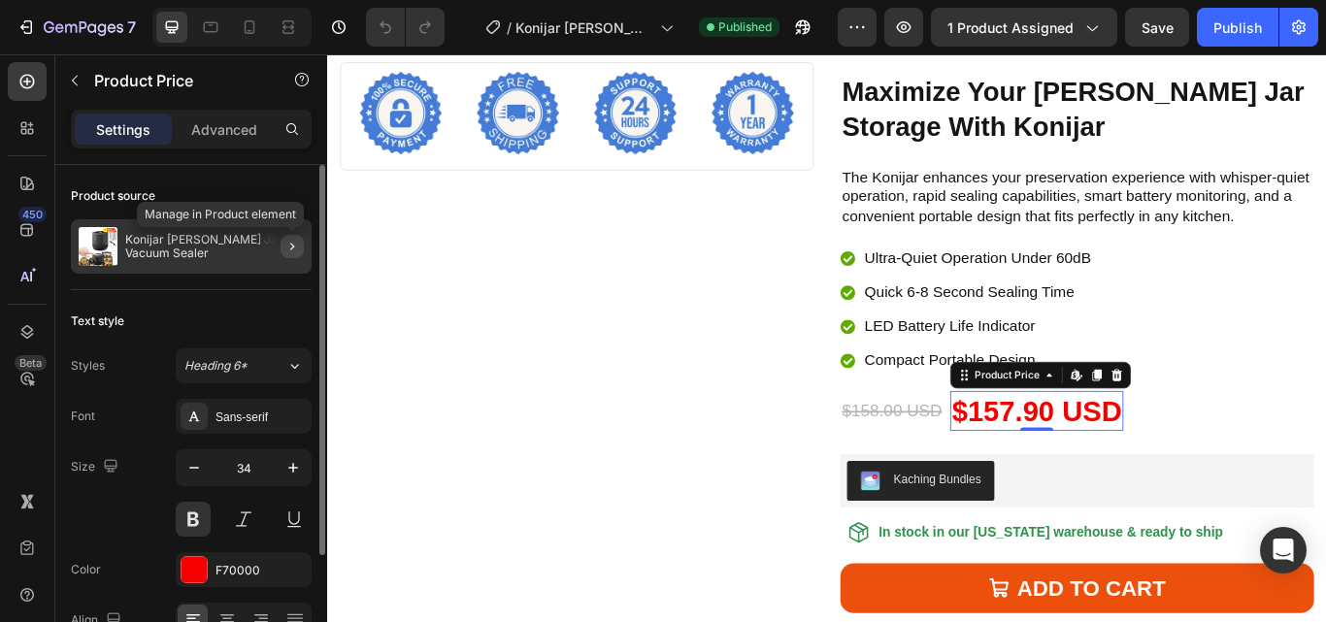
click at [284, 250] on icon "button" at bounding box center [292, 247] width 16 height 16
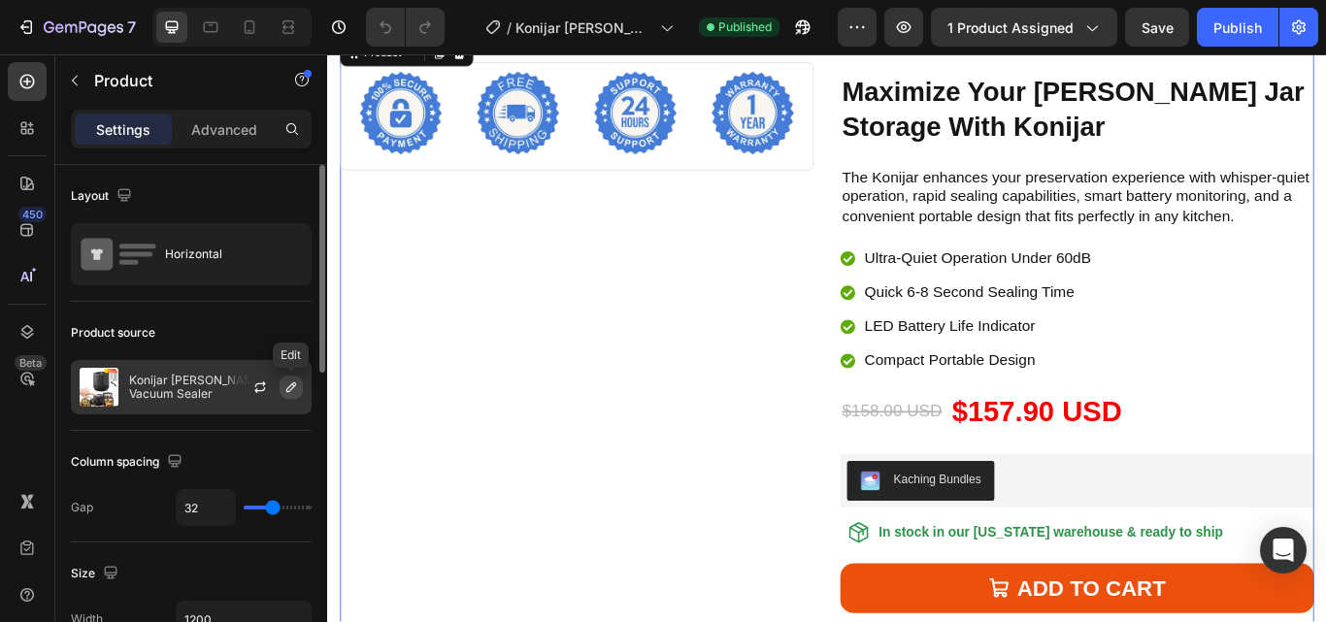
click at [283, 389] on icon "button" at bounding box center [291, 388] width 16 height 16
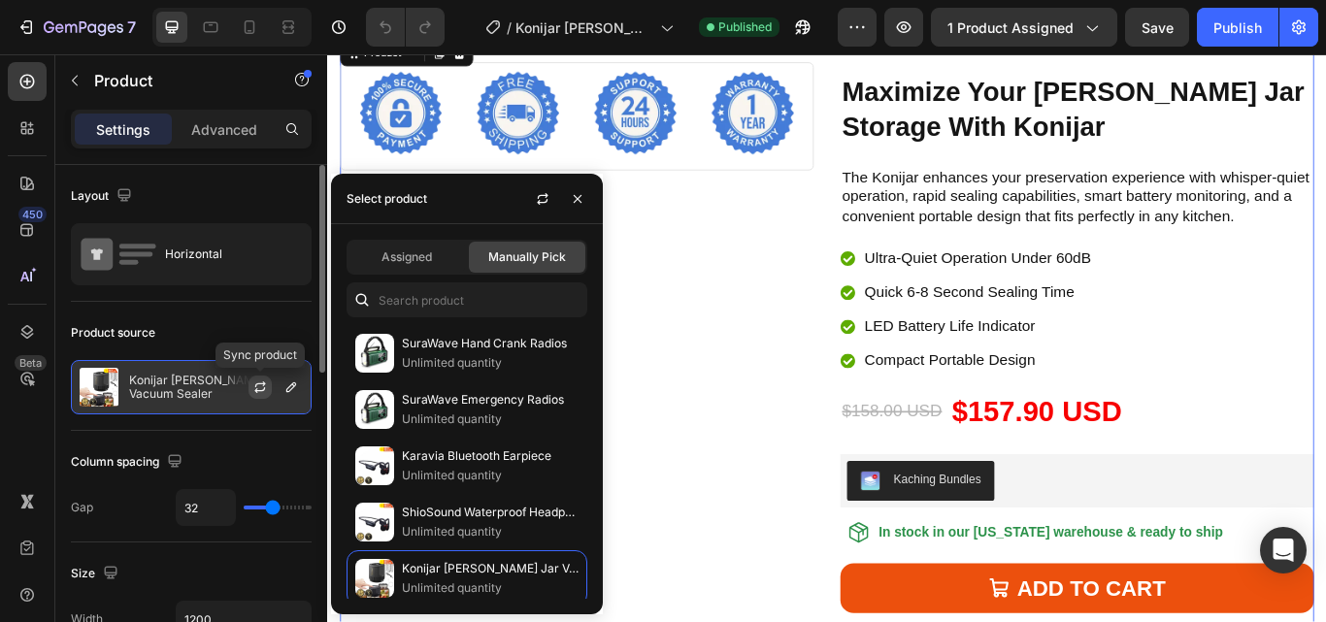
click at [258, 385] on icon "button" at bounding box center [260, 388] width 16 height 16
